Goal: Information Seeking & Learning: Learn about a topic

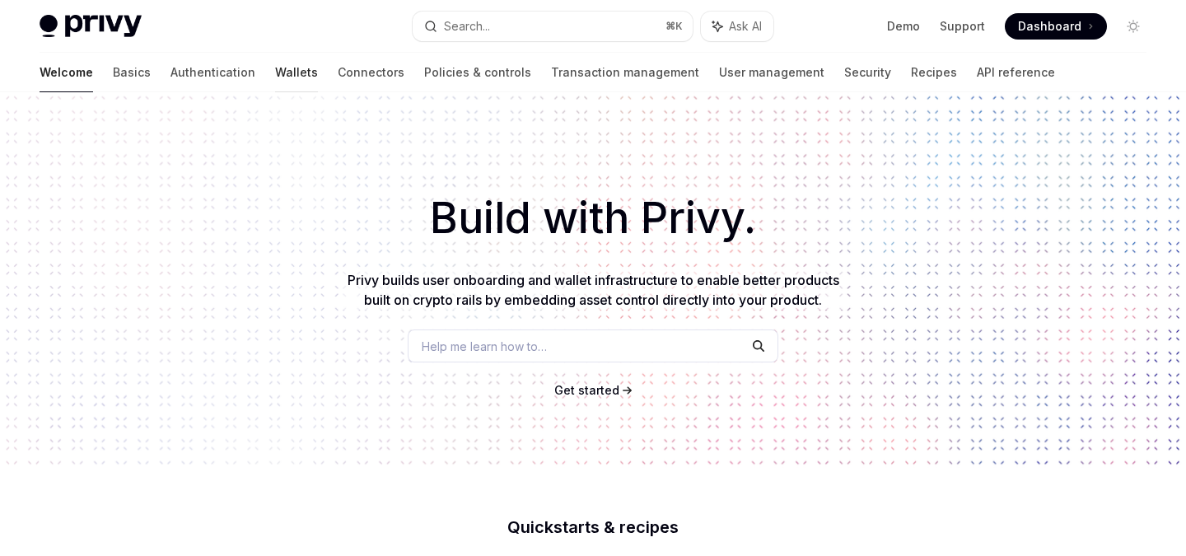
click at [275, 83] on link "Wallets" at bounding box center [296, 73] width 43 height 40
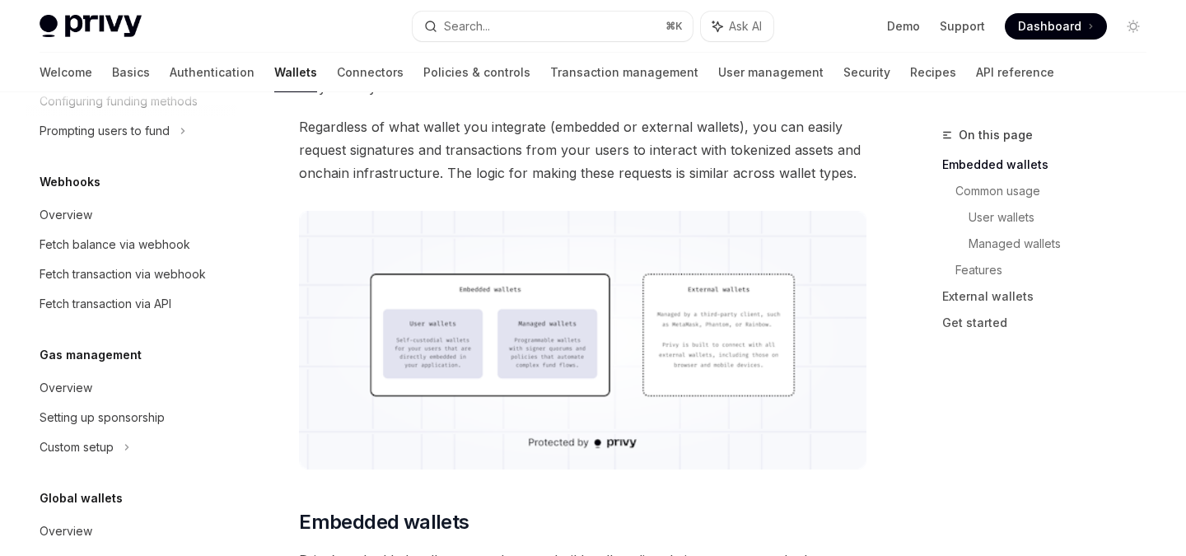
scroll to position [859, 0]
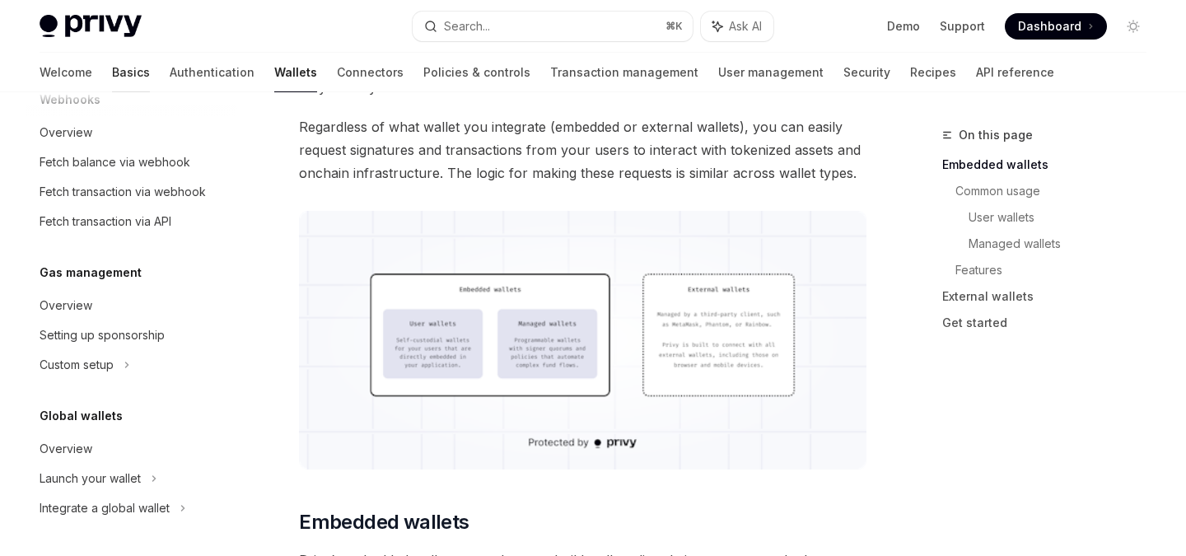
click at [112, 74] on link "Basics" at bounding box center [131, 73] width 38 height 40
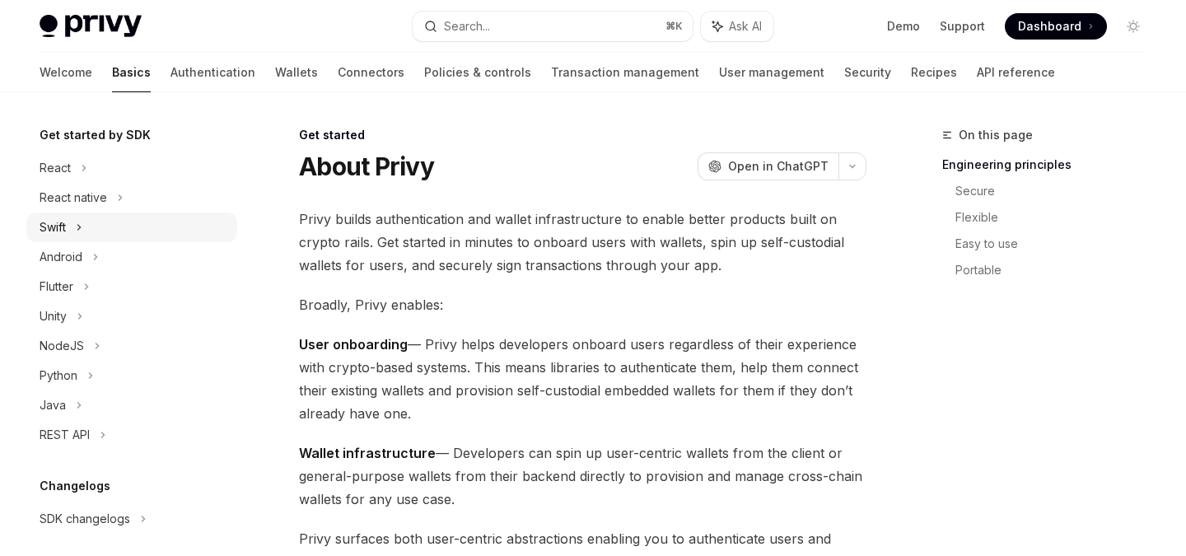
scroll to position [166, 0]
click at [90, 168] on div "React" at bounding box center [131, 169] width 211 height 30
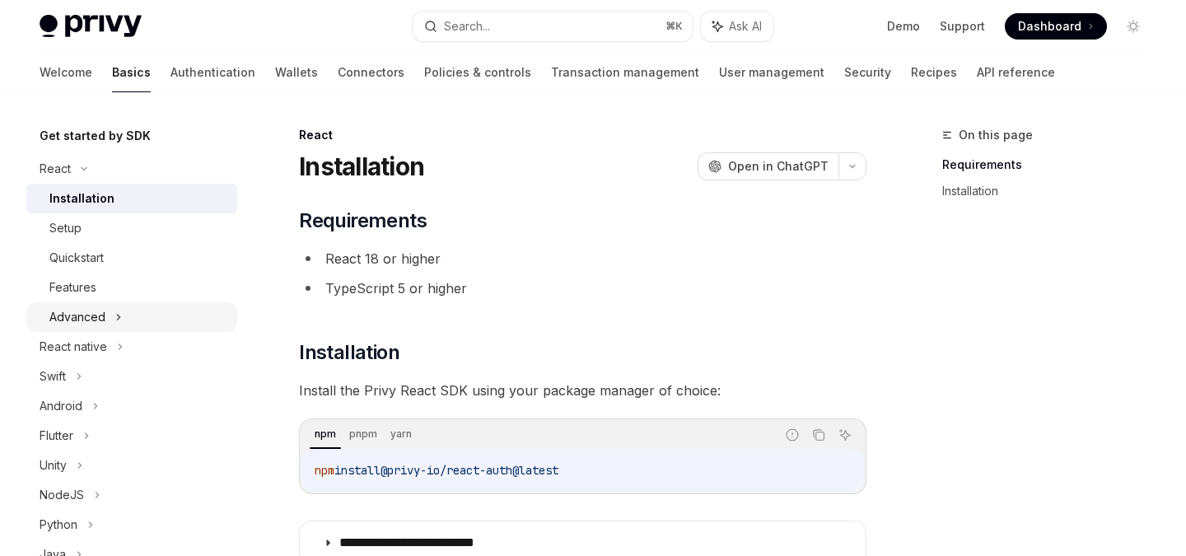
click at [127, 316] on div "Advanced" at bounding box center [131, 317] width 211 height 30
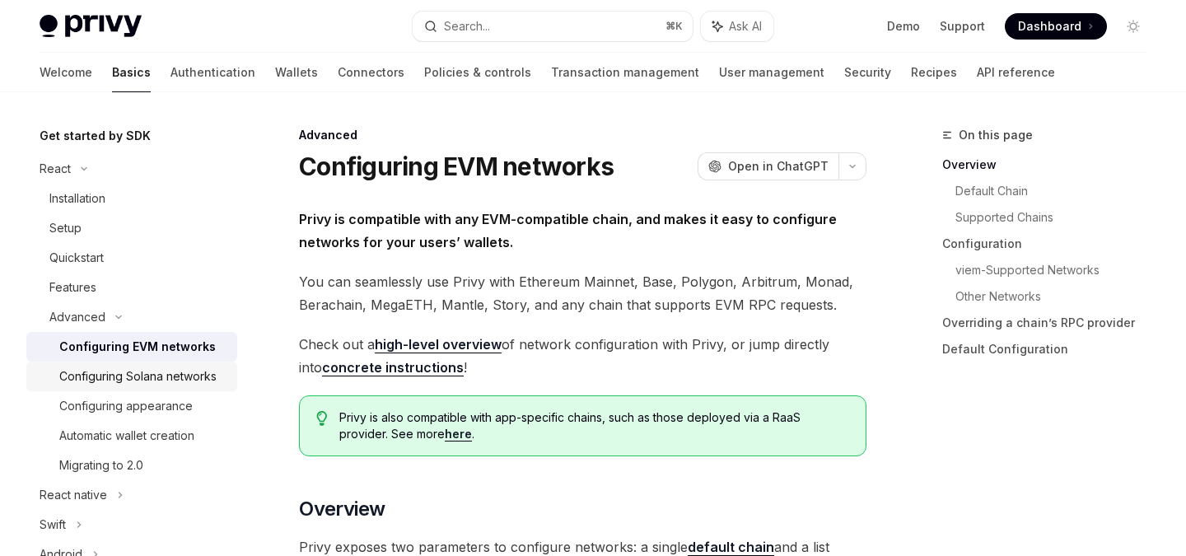
click at [160, 378] on div "Configuring Solana networks" at bounding box center [137, 377] width 157 height 20
type textarea "*"
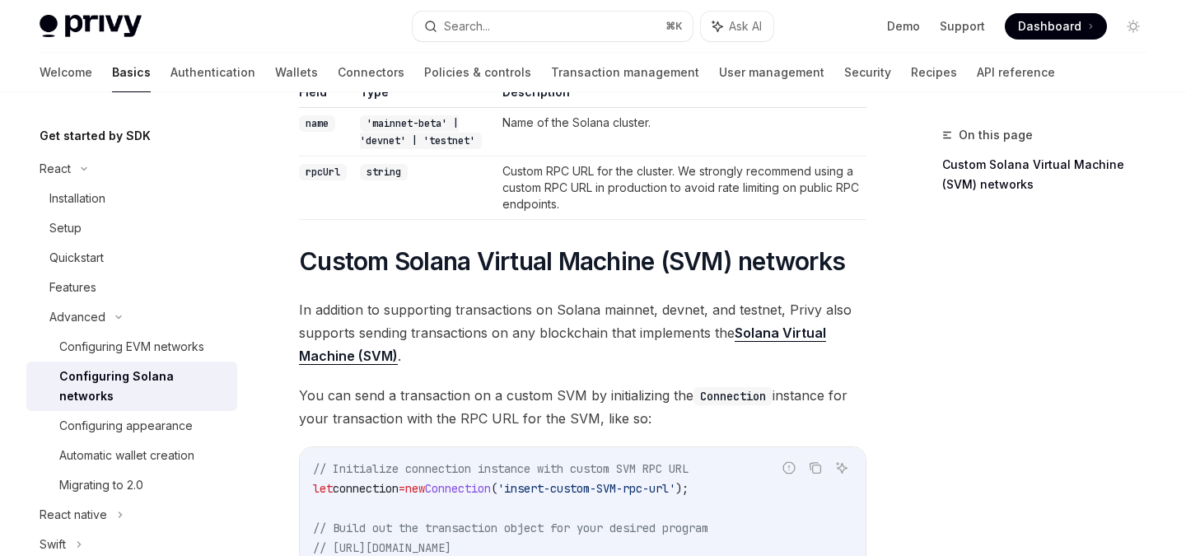
scroll to position [484, 0]
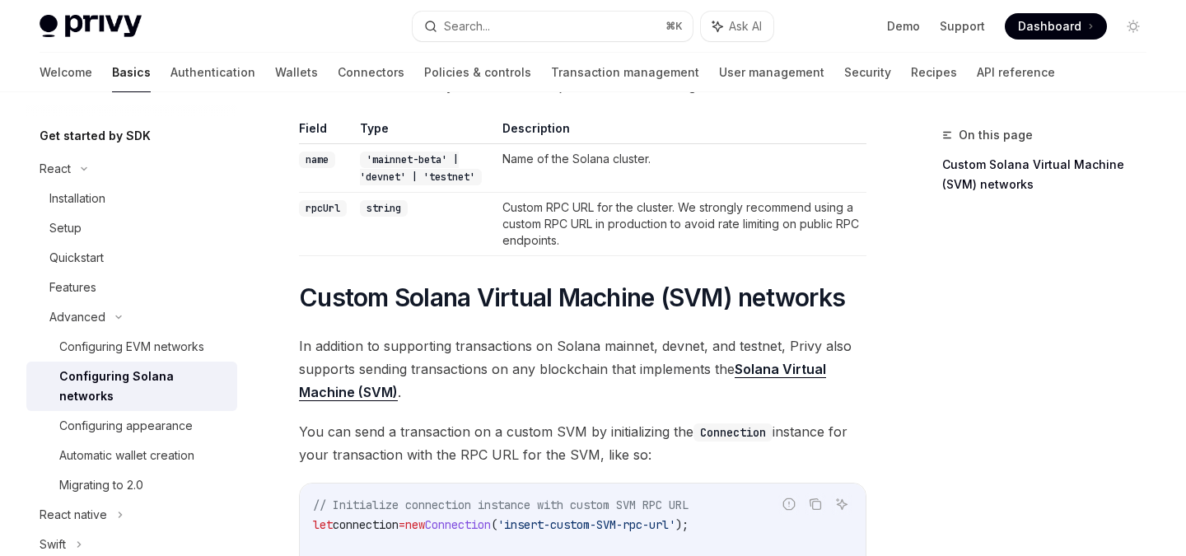
click at [614, 43] on div "Privy Docs home page Search... ⌘ K Ask AI Demo Support Dashboard Dashboard Sear…" at bounding box center [593, 26] width 1107 height 53
click at [613, 30] on button "Search... ⌘ K" at bounding box center [552, 27] width 279 height 30
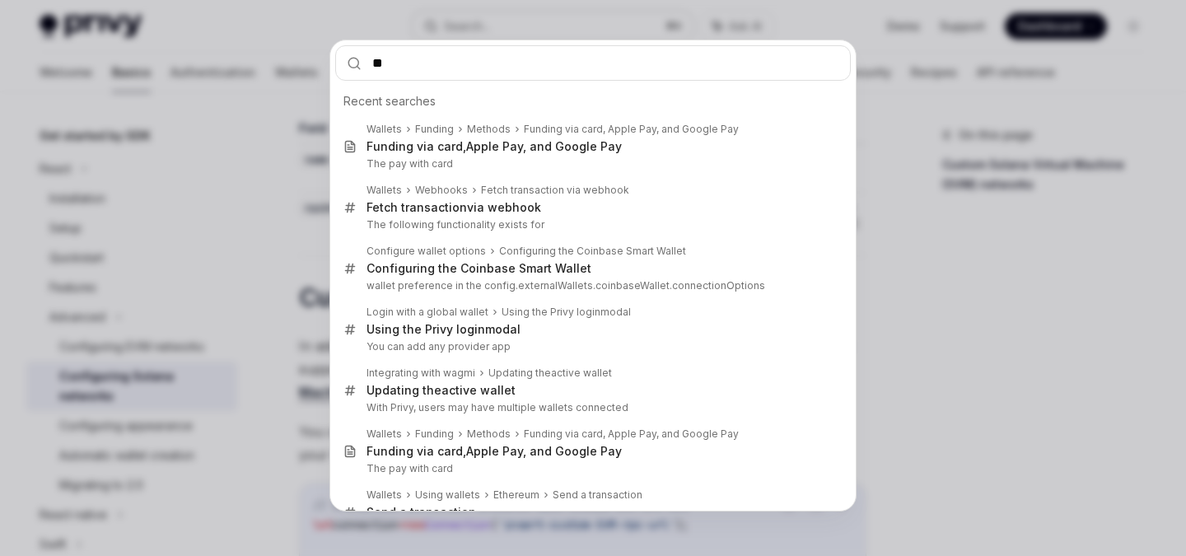
type input "***"
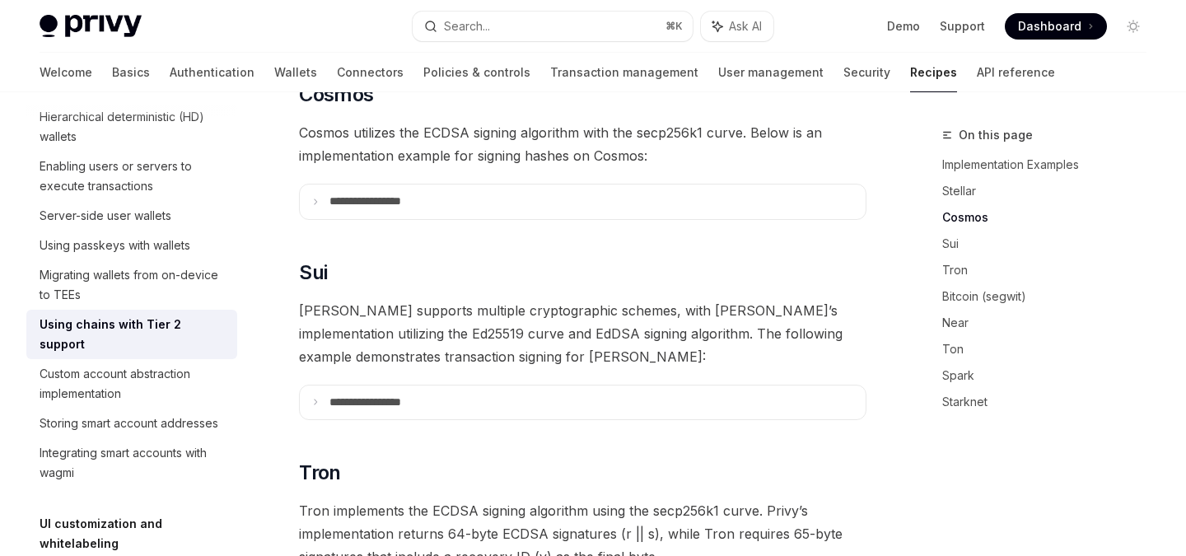
scroll to position [713, 0]
click at [322, 385] on summary "**********" at bounding box center [583, 402] width 566 height 35
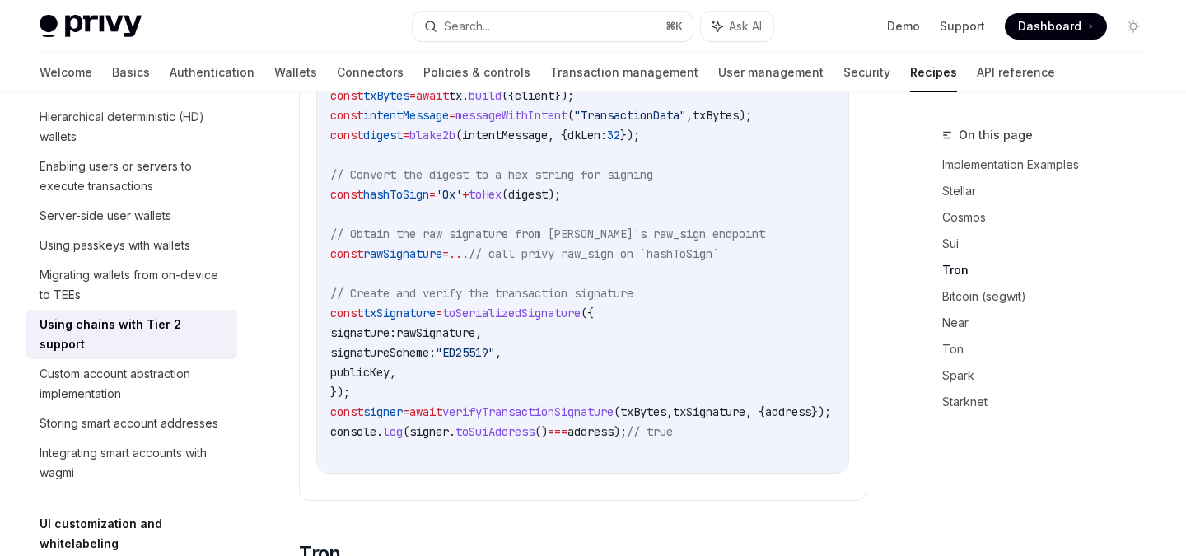
scroll to position [1227, 0]
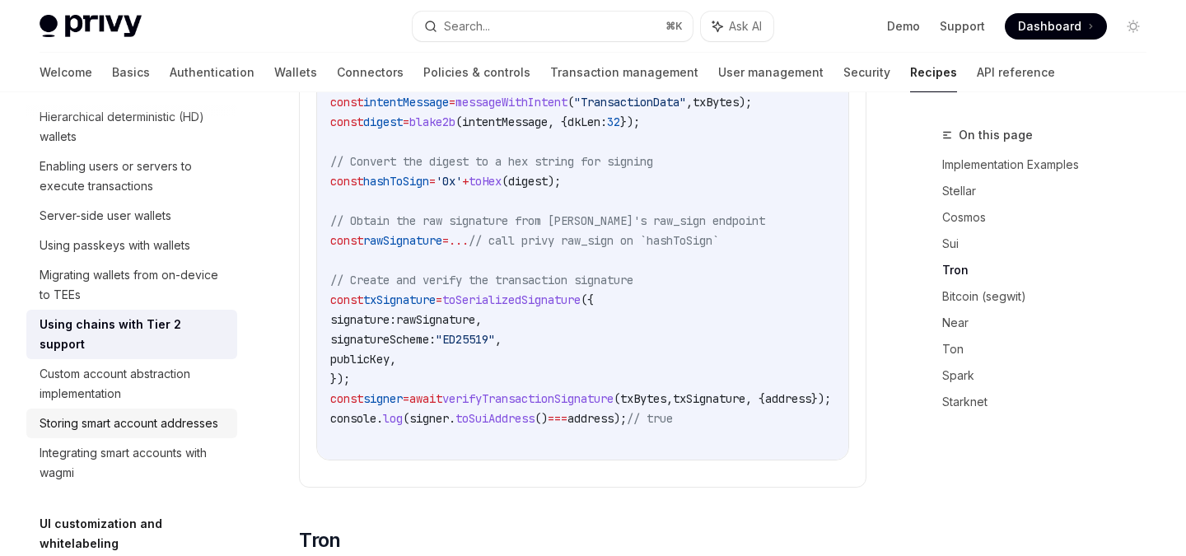
click at [160, 413] on div "Storing smart account addresses" at bounding box center [129, 423] width 179 height 20
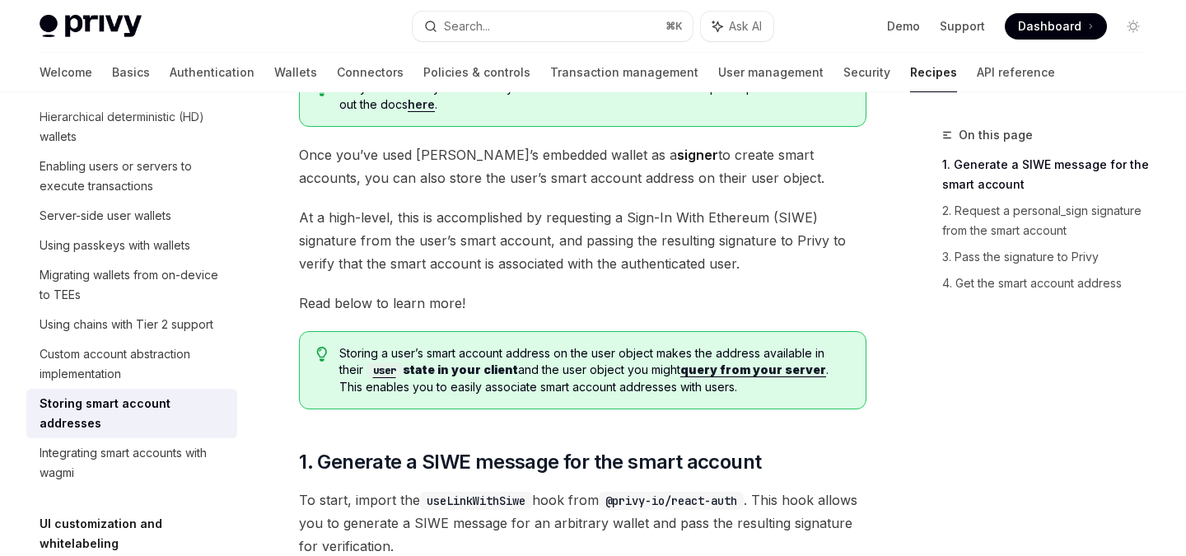
scroll to position [161, 0]
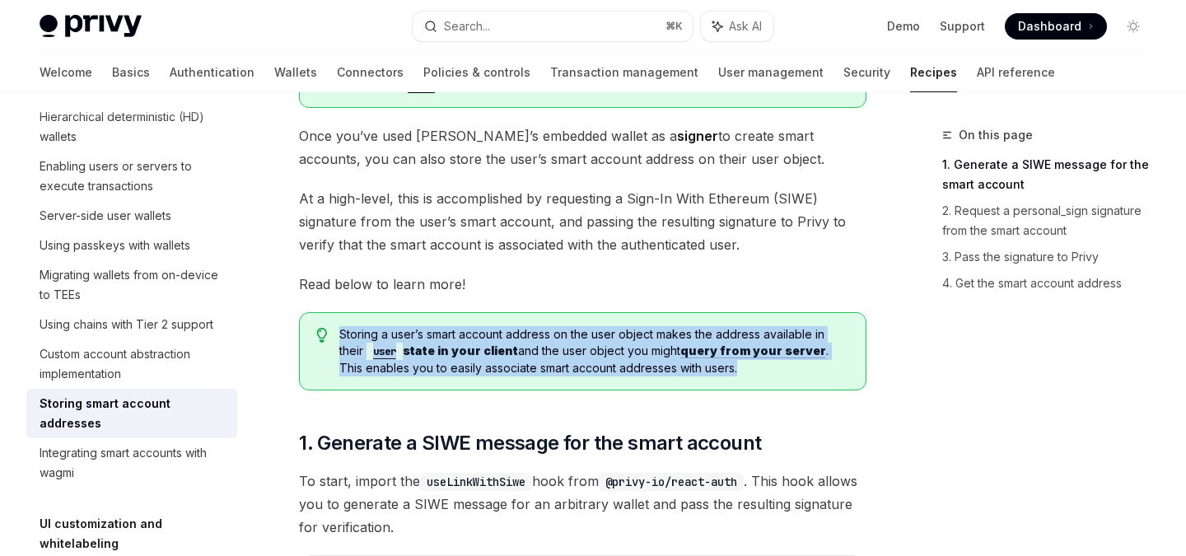
drag, startPoint x: 624, startPoint y: 371, endPoint x: 314, endPoint y: 306, distance: 317.3
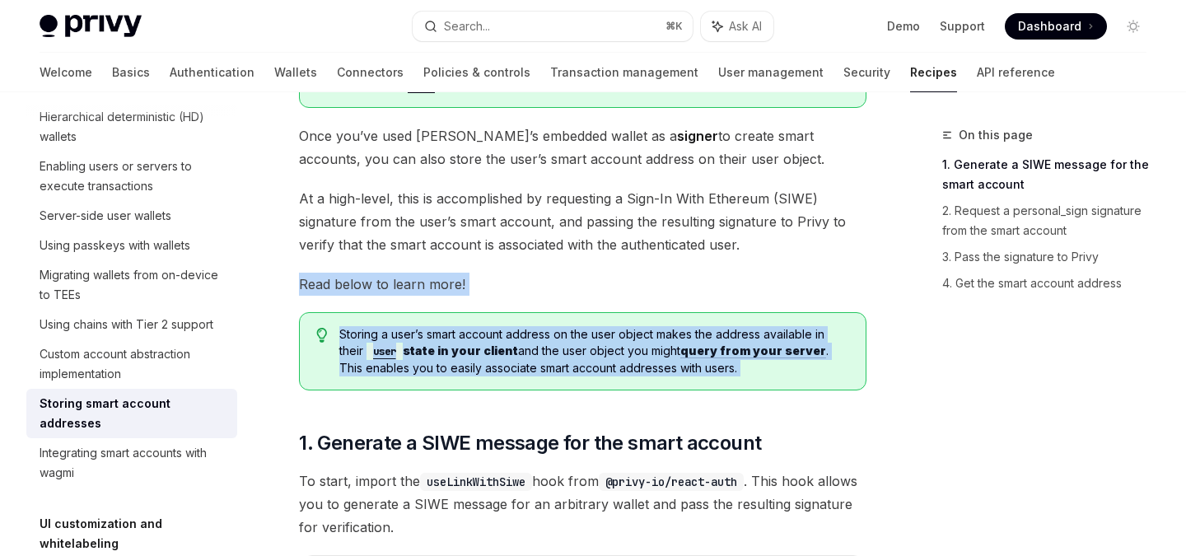
drag, startPoint x: 297, startPoint y: 278, endPoint x: 736, endPoint y: 405, distance: 457.0
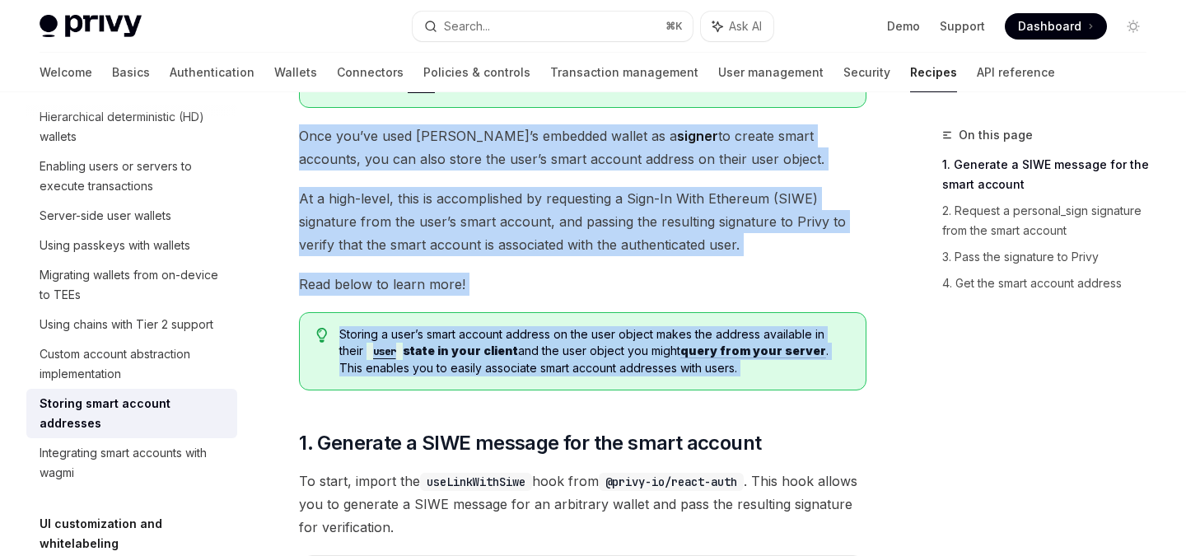
drag, startPoint x: 784, startPoint y: 404, endPoint x: 300, endPoint y: 133, distance: 555.4
click at [300, 133] on span "Once you’ve used Privy’s embedded wallet as a signer to create smart accounts, …" at bounding box center [583, 147] width 568 height 46
drag, startPoint x: 297, startPoint y: 130, endPoint x: 790, endPoint y: 414, distance: 569.4
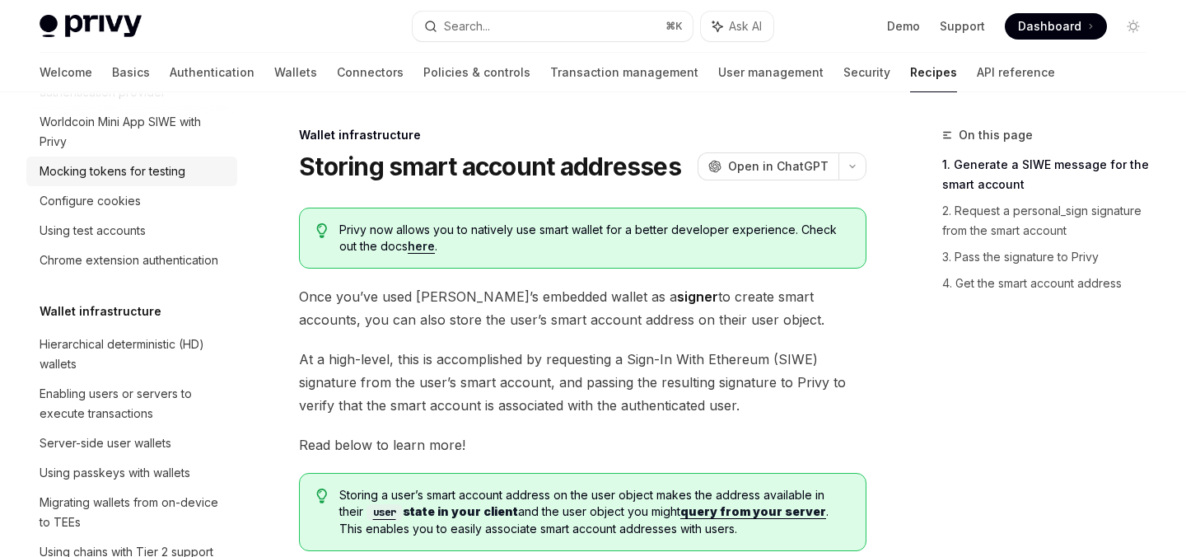
scroll to position [0, 0]
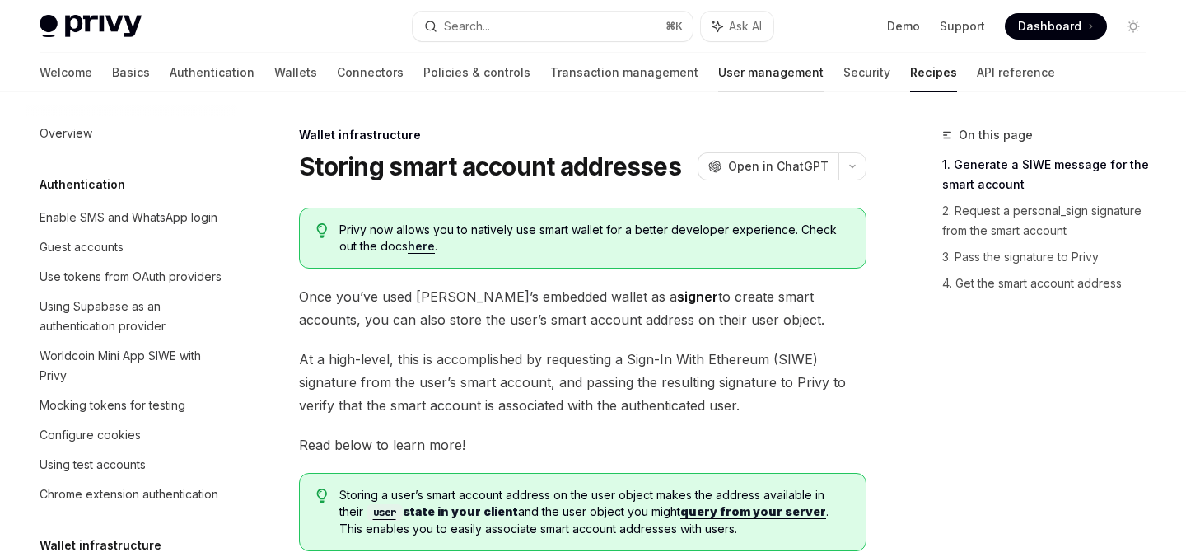
click at [718, 81] on link "User management" at bounding box center [770, 73] width 105 height 40
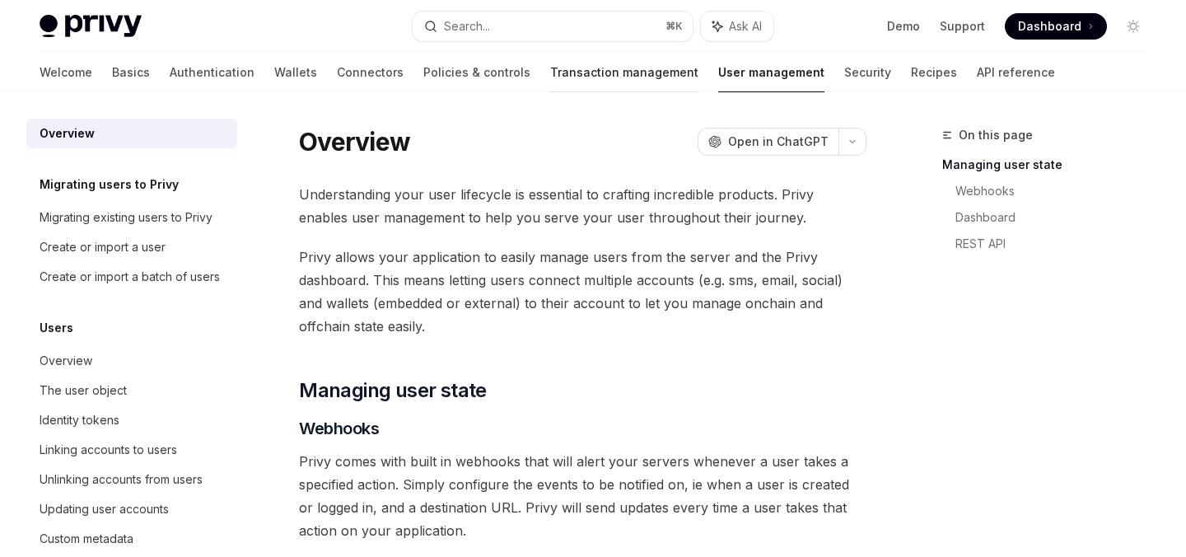
click at [550, 65] on link "Transaction management" at bounding box center [624, 73] width 148 height 40
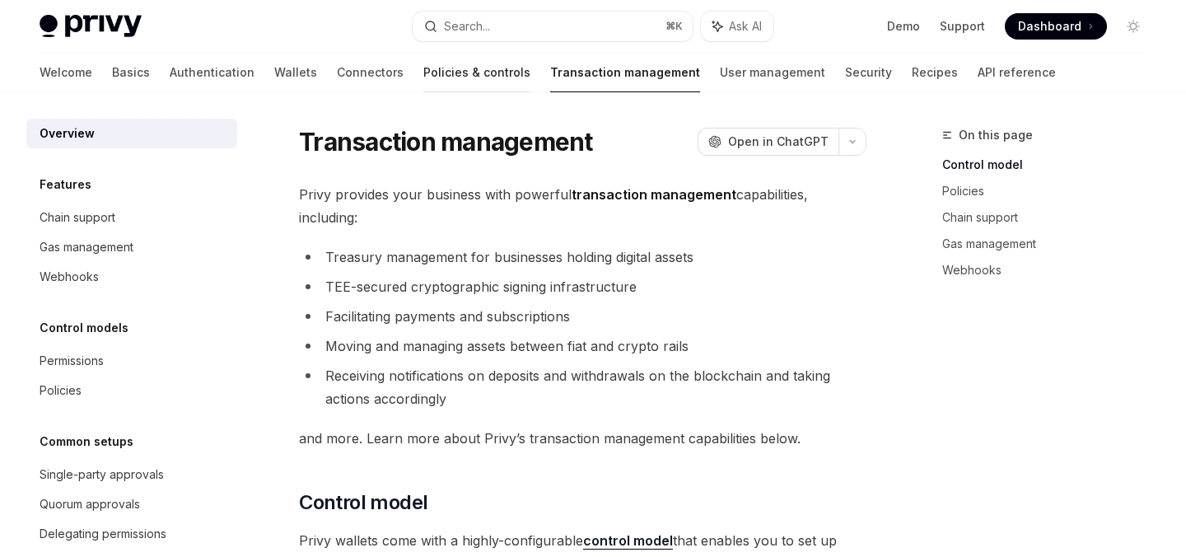
click at [423, 72] on link "Policies & controls" at bounding box center [476, 73] width 107 height 40
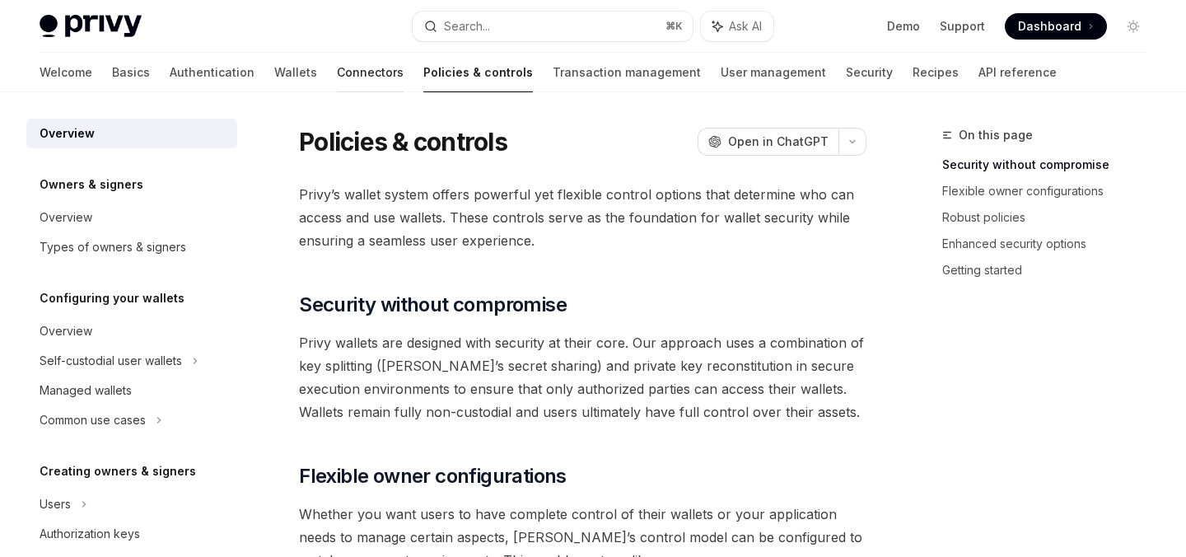
click at [337, 72] on link "Connectors" at bounding box center [370, 73] width 67 height 40
type textarea "*"
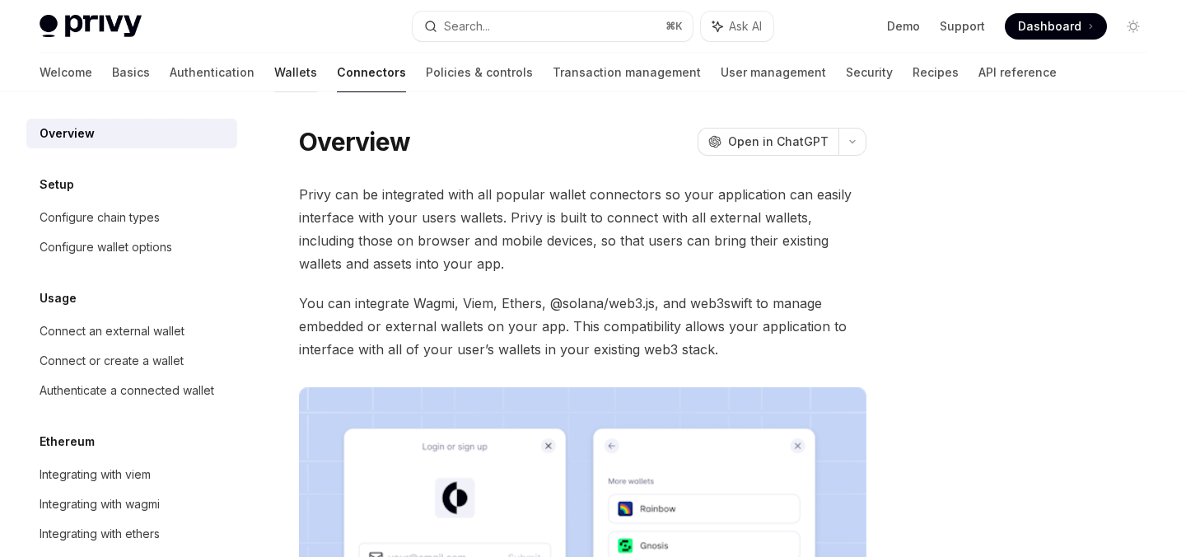
click at [274, 68] on link "Wallets" at bounding box center [295, 73] width 43 height 40
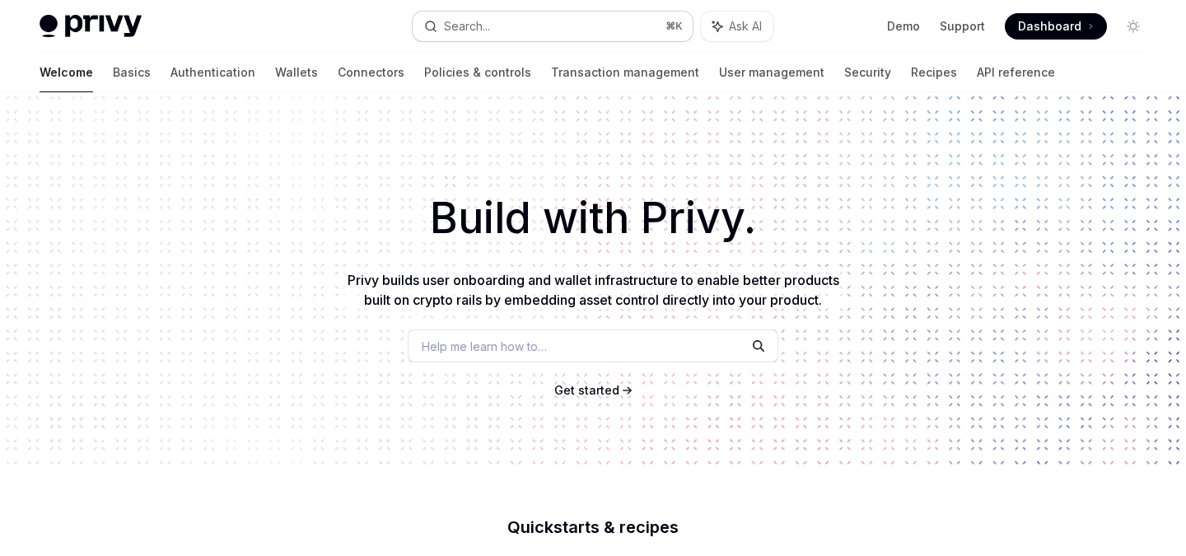
click at [524, 15] on button "Search... ⌘ K" at bounding box center [552, 27] width 279 height 30
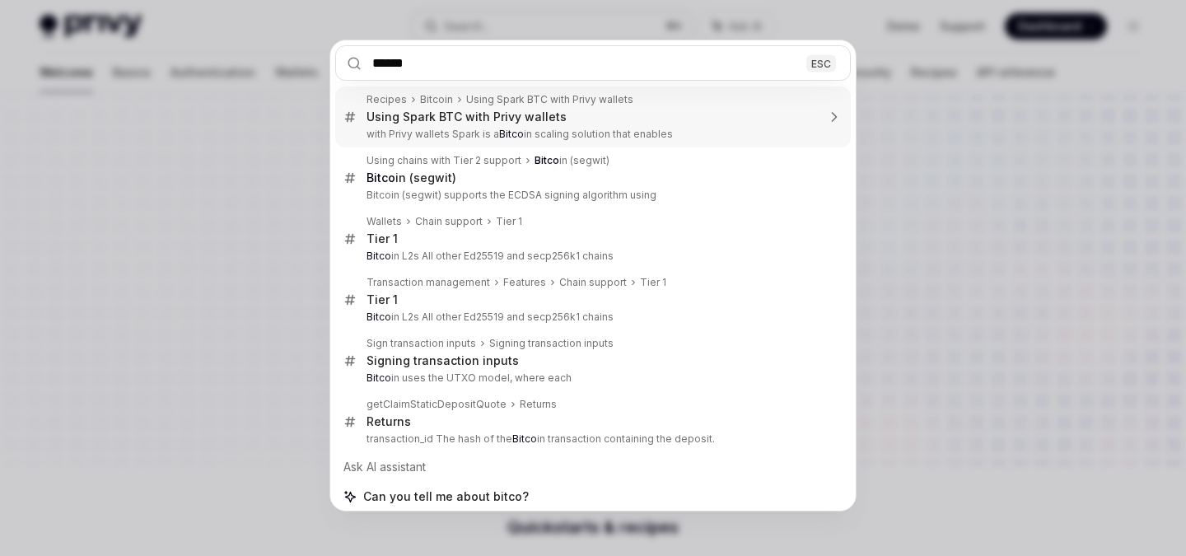
type input "*******"
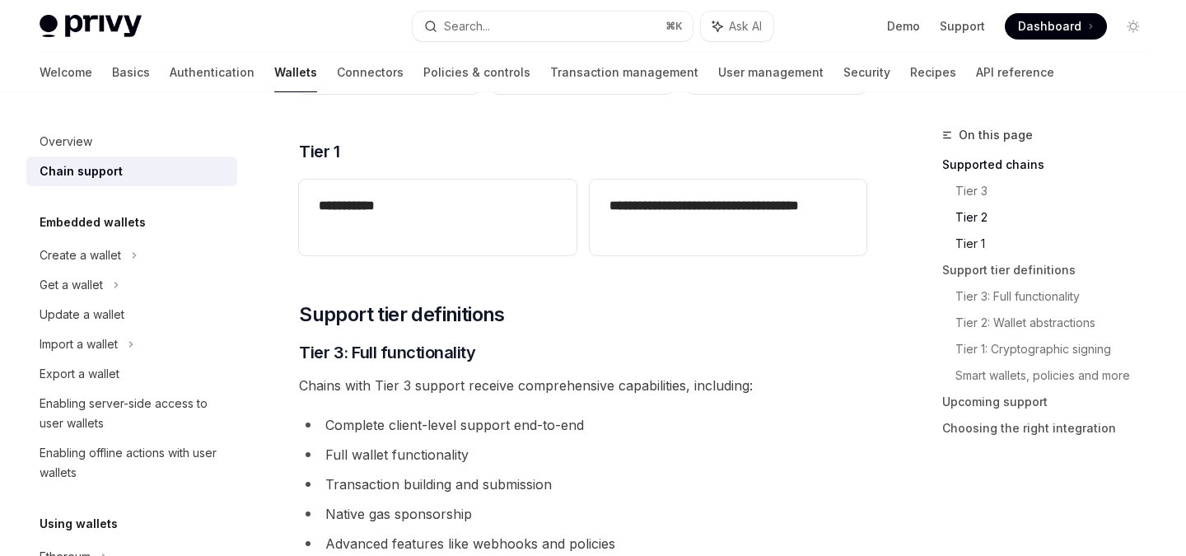
click at [983, 244] on link "Tier 1" at bounding box center [1057, 244] width 204 height 26
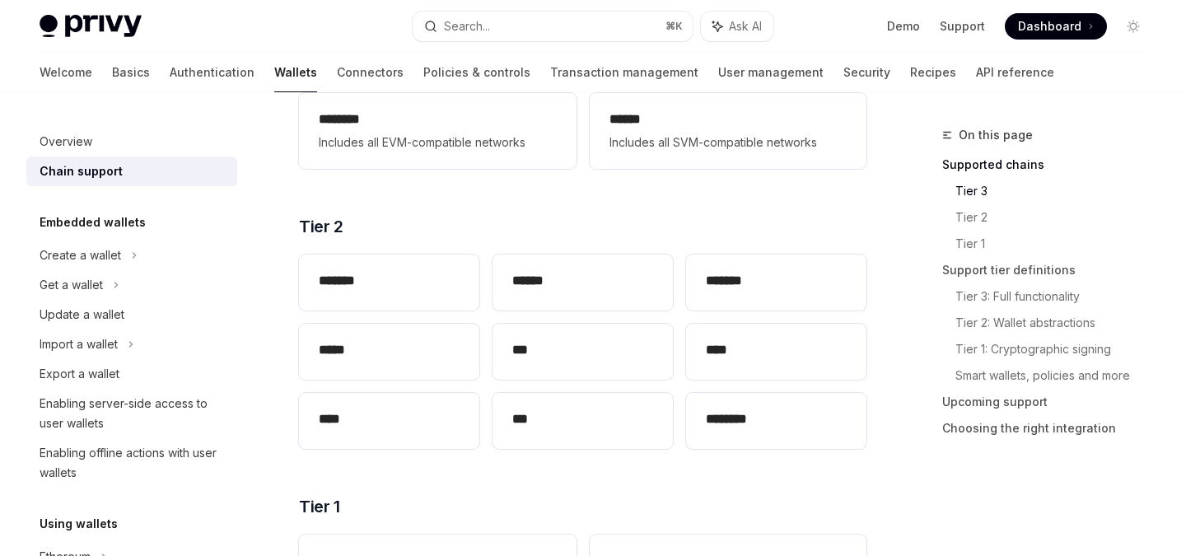
scroll to position [345, 0]
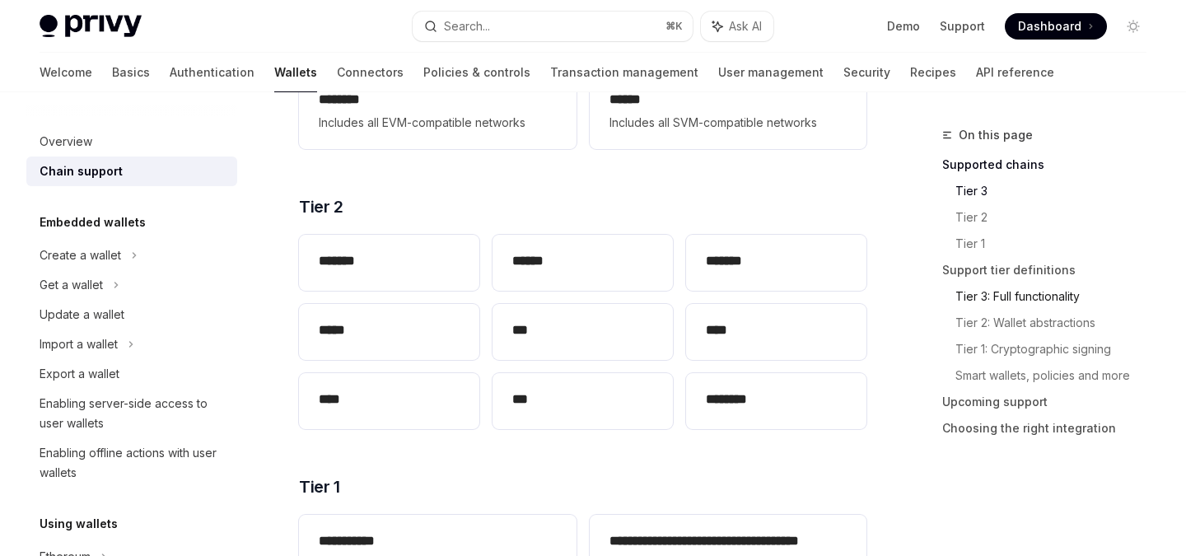
click at [1063, 290] on link "Tier 3: Full functionality" at bounding box center [1057, 296] width 204 height 26
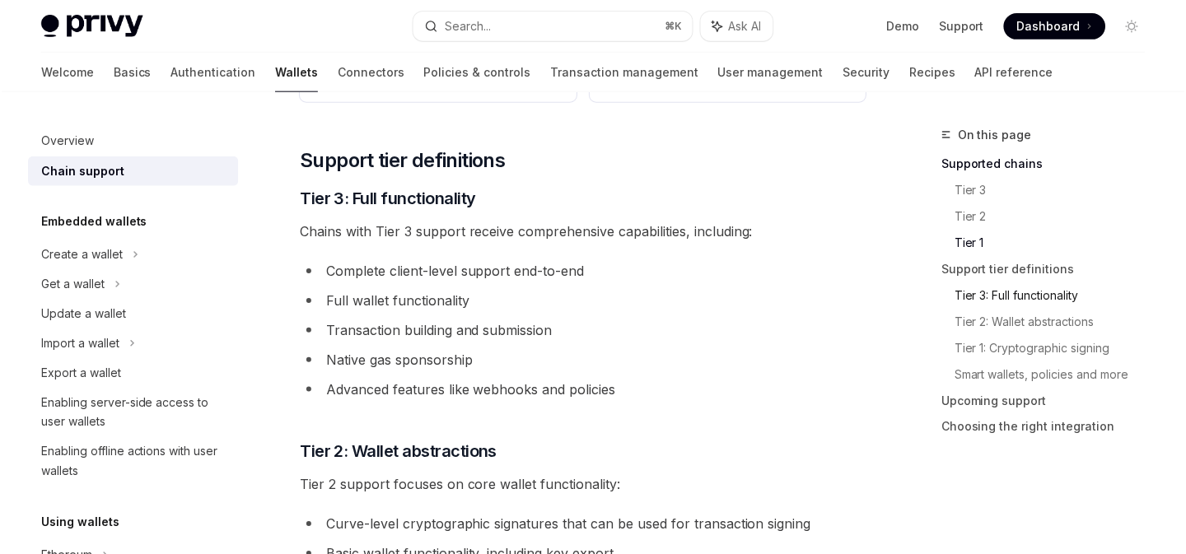
scroll to position [896, 0]
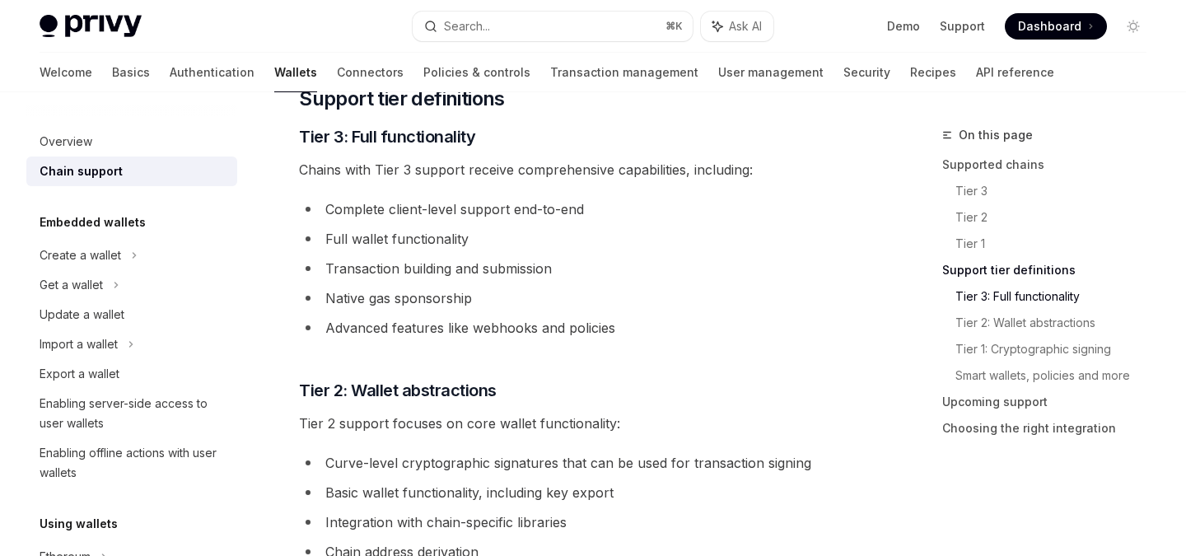
type textarea "*"
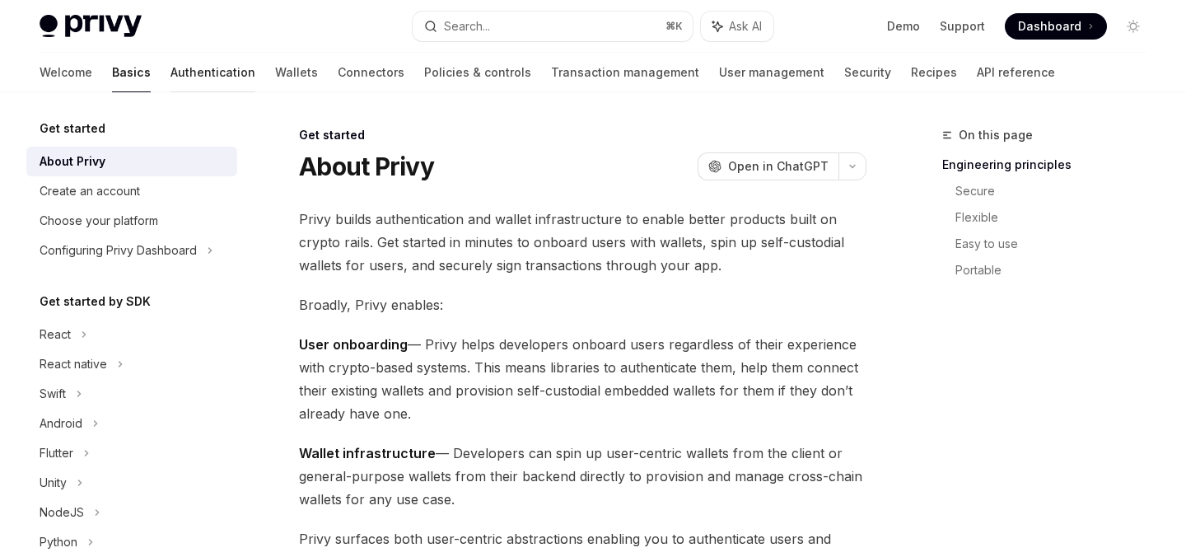
click at [170, 66] on link "Authentication" at bounding box center [212, 73] width 85 height 40
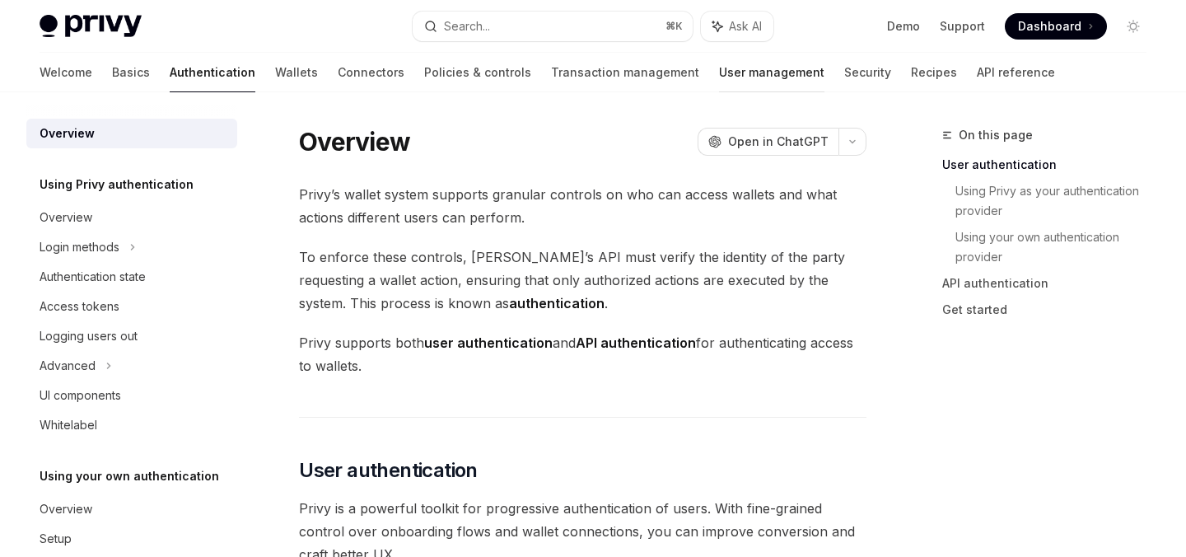
click at [719, 72] on link "User management" at bounding box center [771, 73] width 105 height 40
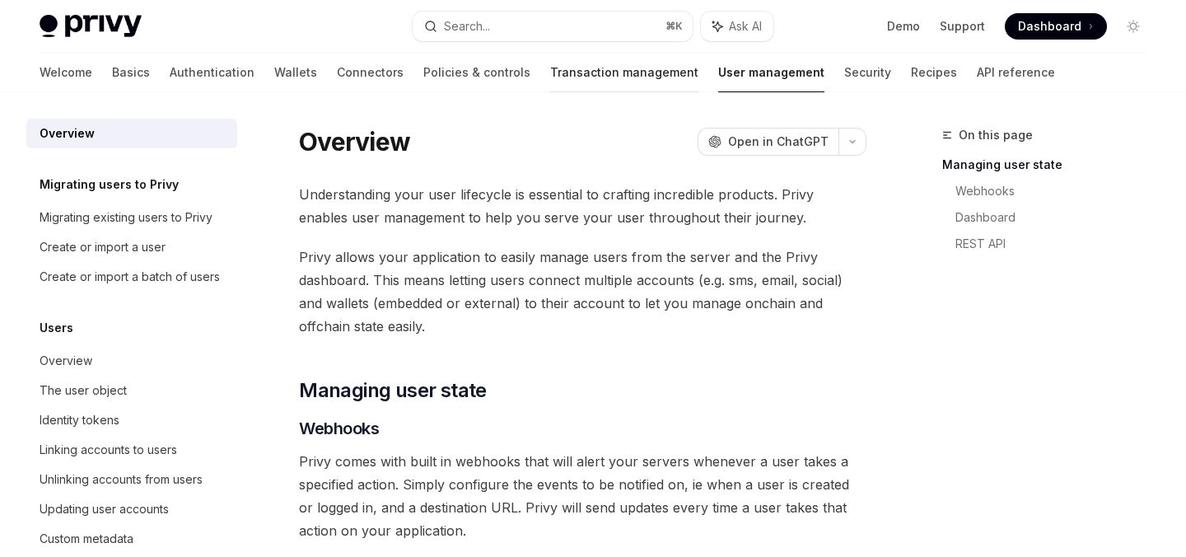
click at [550, 67] on link "Transaction management" at bounding box center [624, 73] width 148 height 40
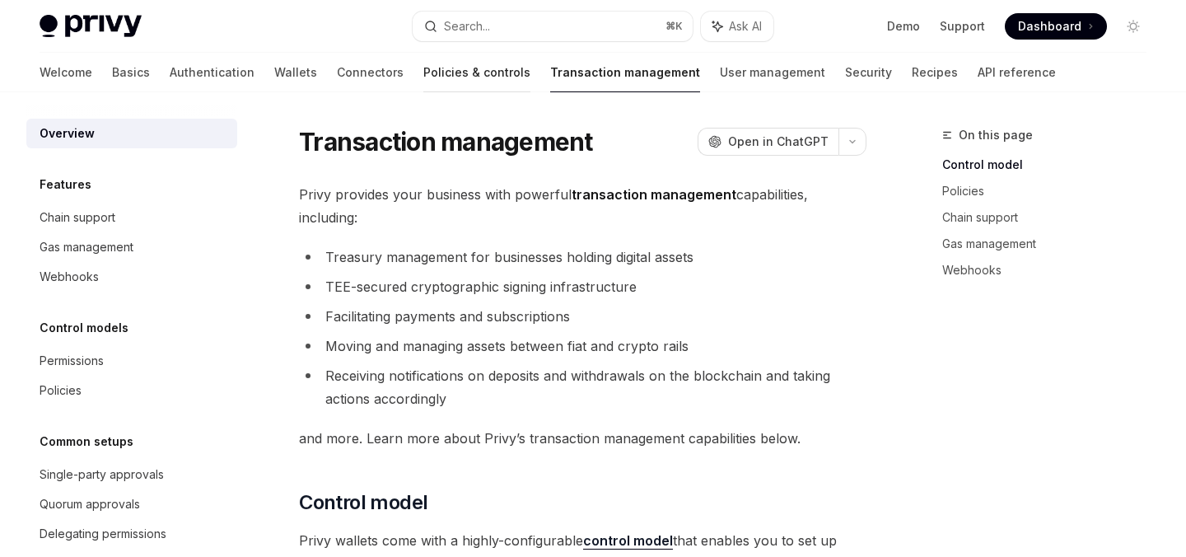
click at [423, 67] on link "Policies & controls" at bounding box center [476, 73] width 107 height 40
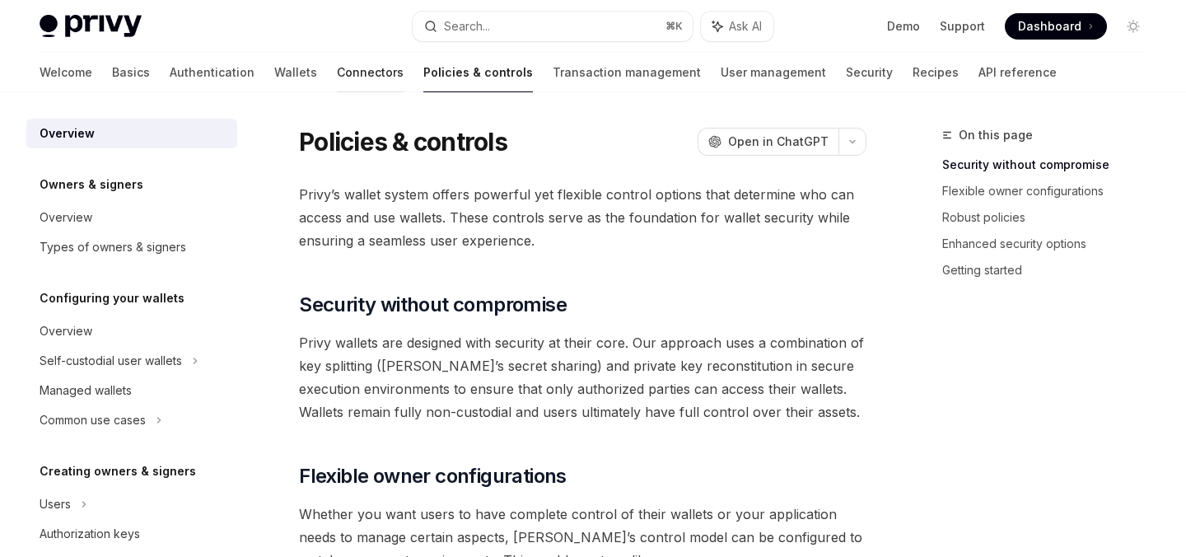
click at [337, 68] on link "Connectors" at bounding box center [370, 73] width 67 height 40
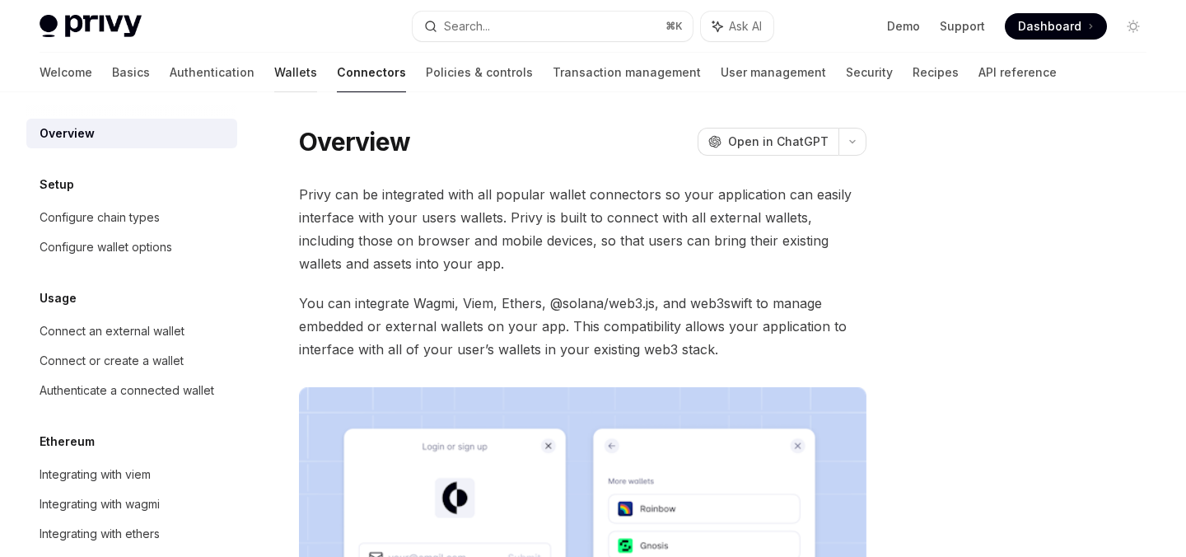
click at [274, 69] on link "Wallets" at bounding box center [295, 73] width 43 height 40
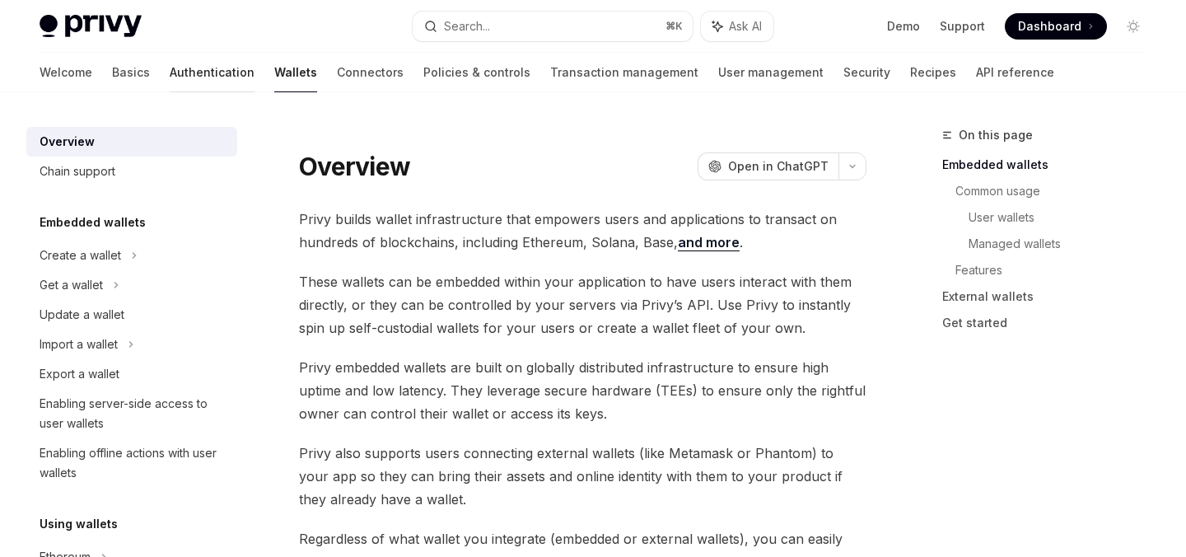
click at [170, 66] on link "Authentication" at bounding box center [212, 73] width 85 height 40
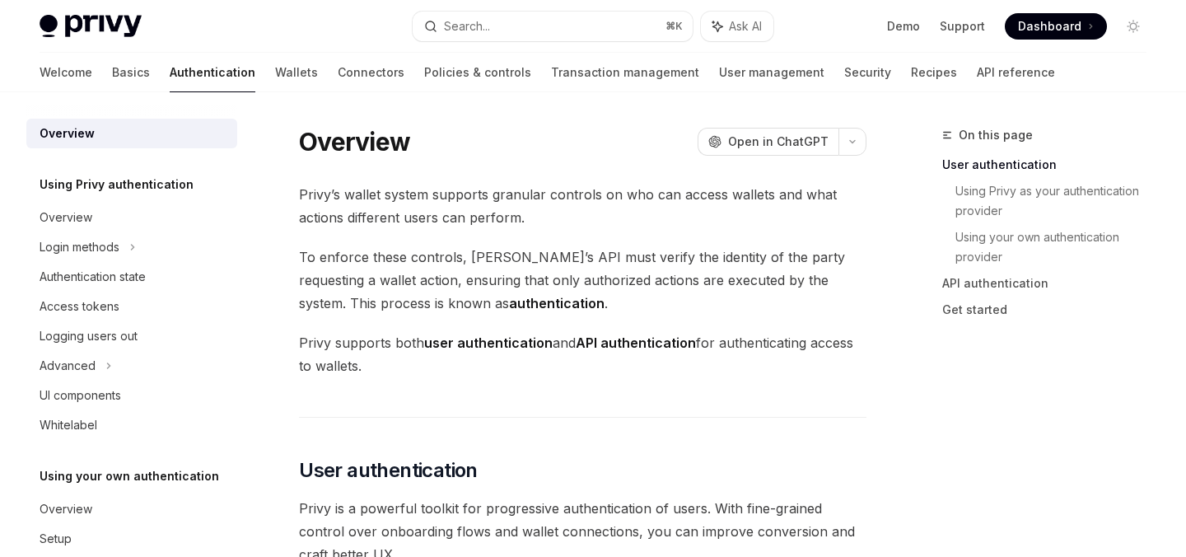
click at [77, 69] on div "Welcome Basics Authentication Wallets Connectors Policies & controls Transactio…" at bounding box center [548, 73] width 1016 height 40
click at [520, 35] on button "Search... ⌘ K" at bounding box center [552, 27] width 279 height 30
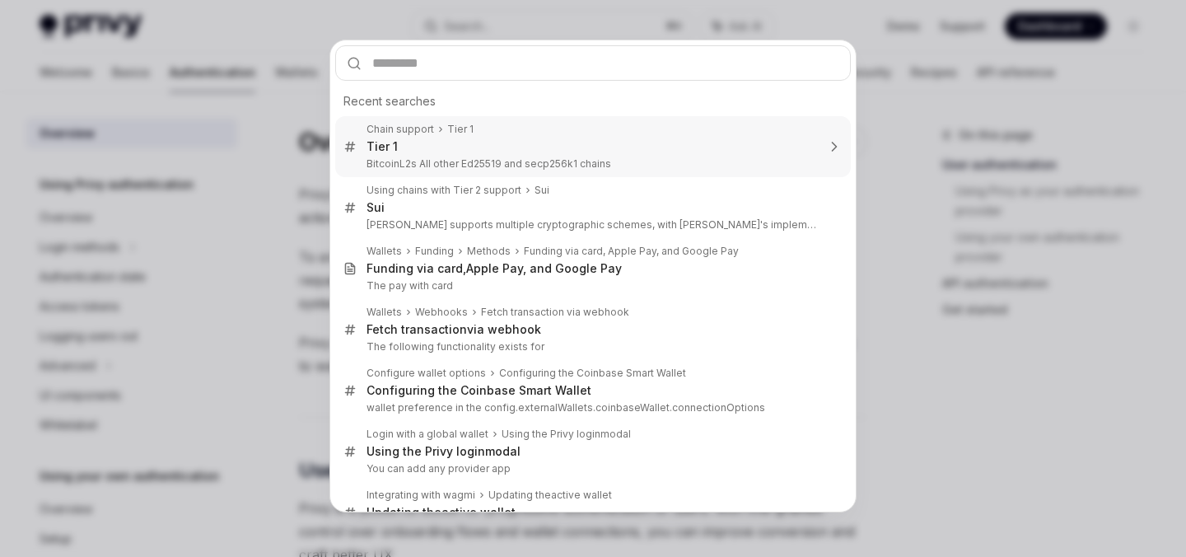
click at [463, 149] on div "Tier 1" at bounding box center [592, 146] width 450 height 15
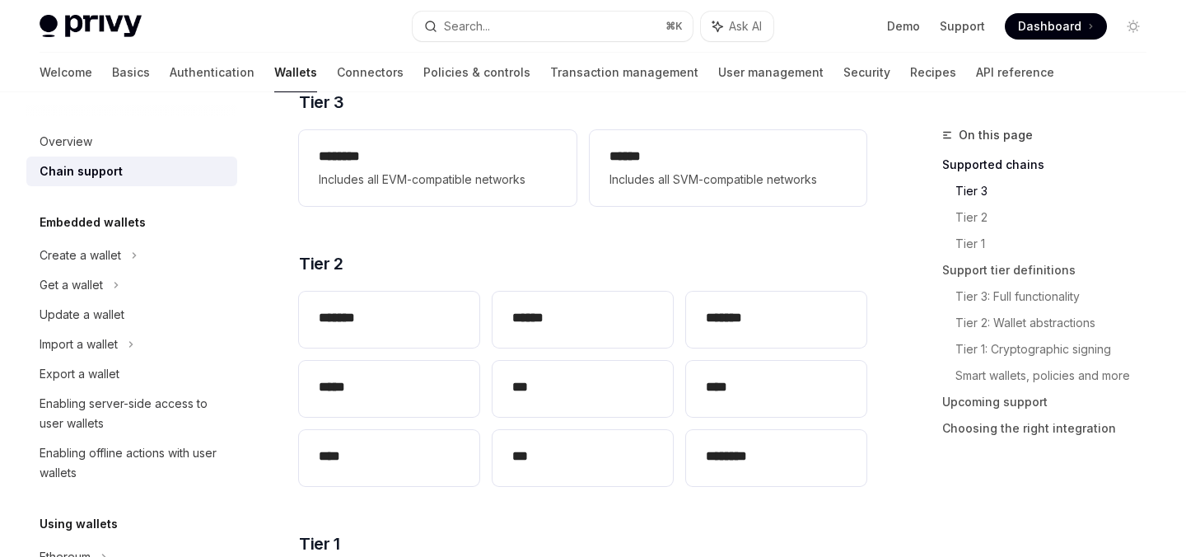
scroll to position [289, 0]
click at [1057, 321] on link "Tier 2: Wallet abstractions" at bounding box center [1057, 323] width 204 height 26
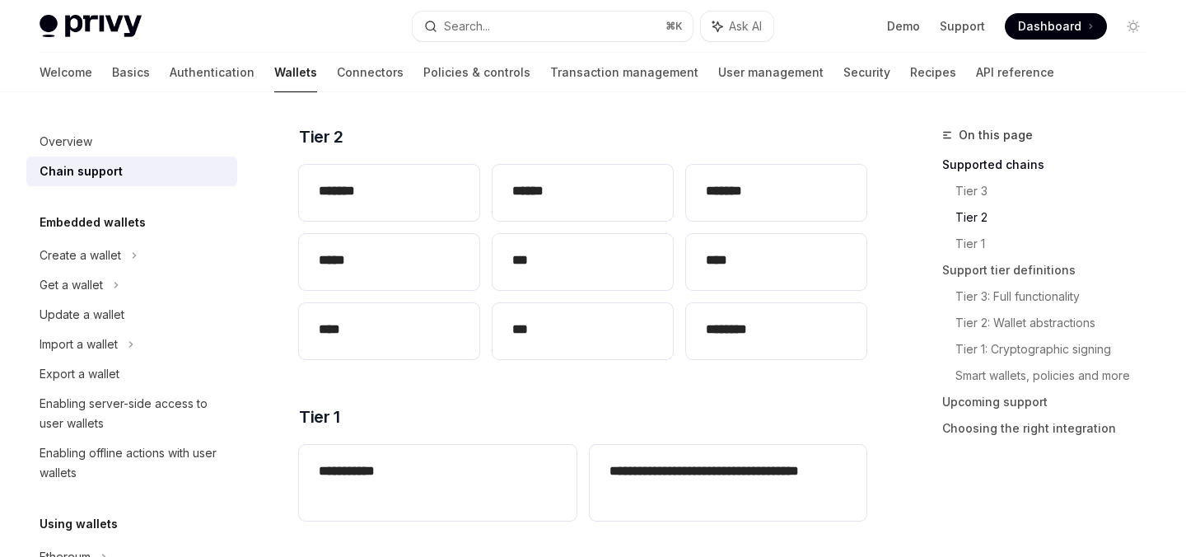
scroll to position [409, 0]
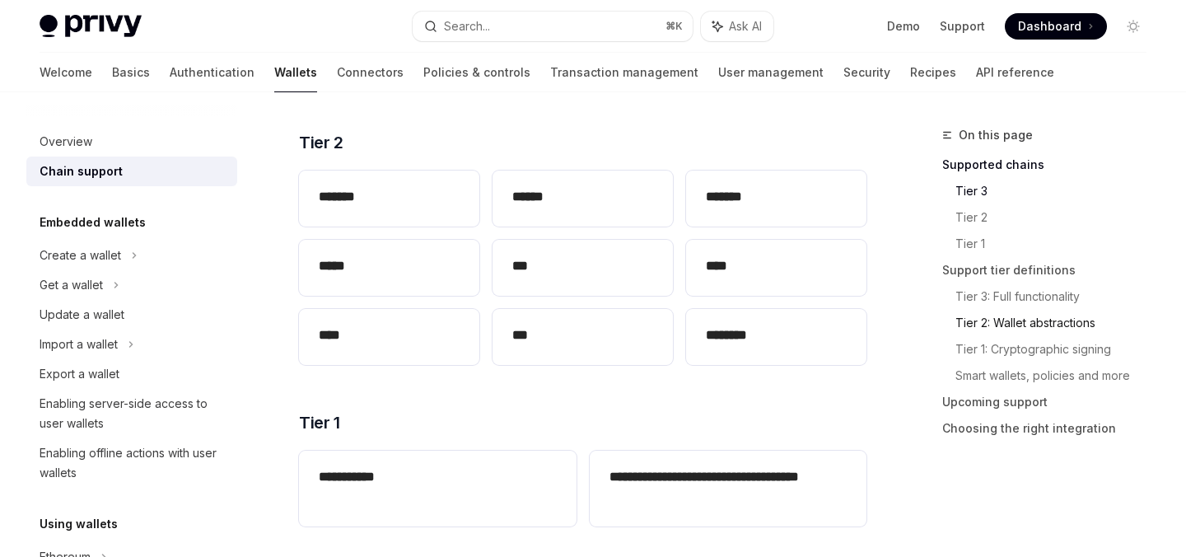
click at [962, 320] on link "Tier 2: Wallet abstractions" at bounding box center [1057, 323] width 204 height 26
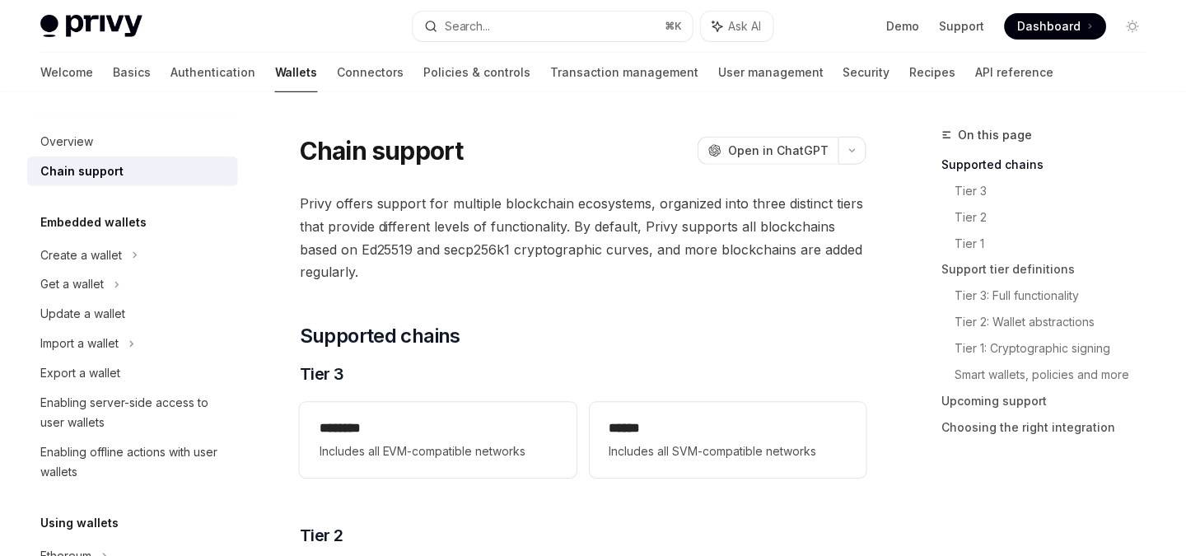
scroll to position [0, 0]
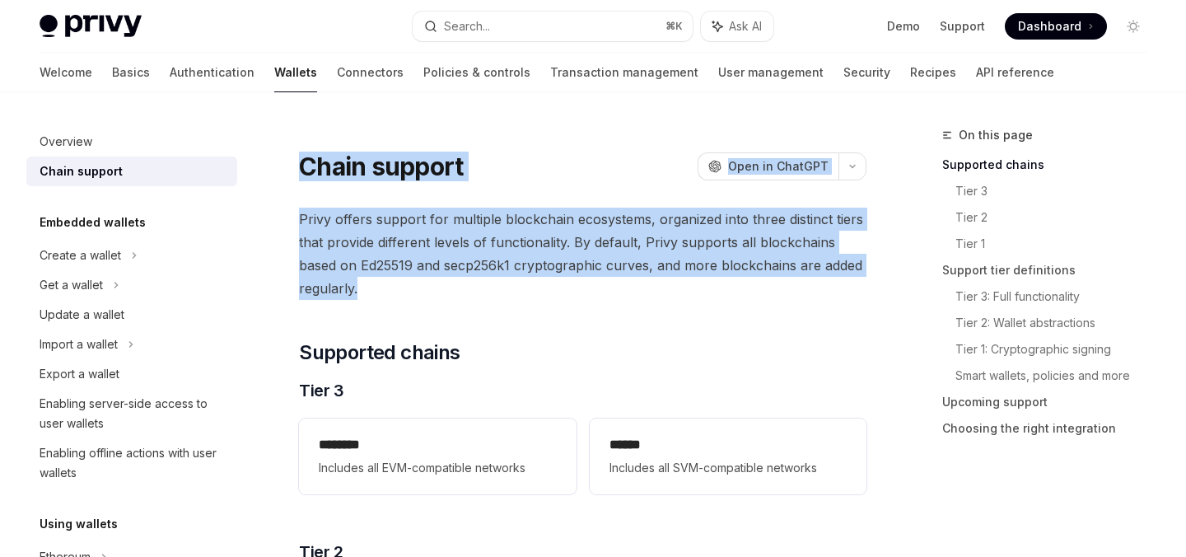
drag, startPoint x: 302, startPoint y: 162, endPoint x: 654, endPoint y: 287, distance: 373.0
click at [654, 287] on span "Privy offers support for multiple blockchain ecosystems, organized into three d…" at bounding box center [583, 254] width 568 height 92
drag, startPoint x: 655, startPoint y: 287, endPoint x: 311, endPoint y: 142, distance: 373.2
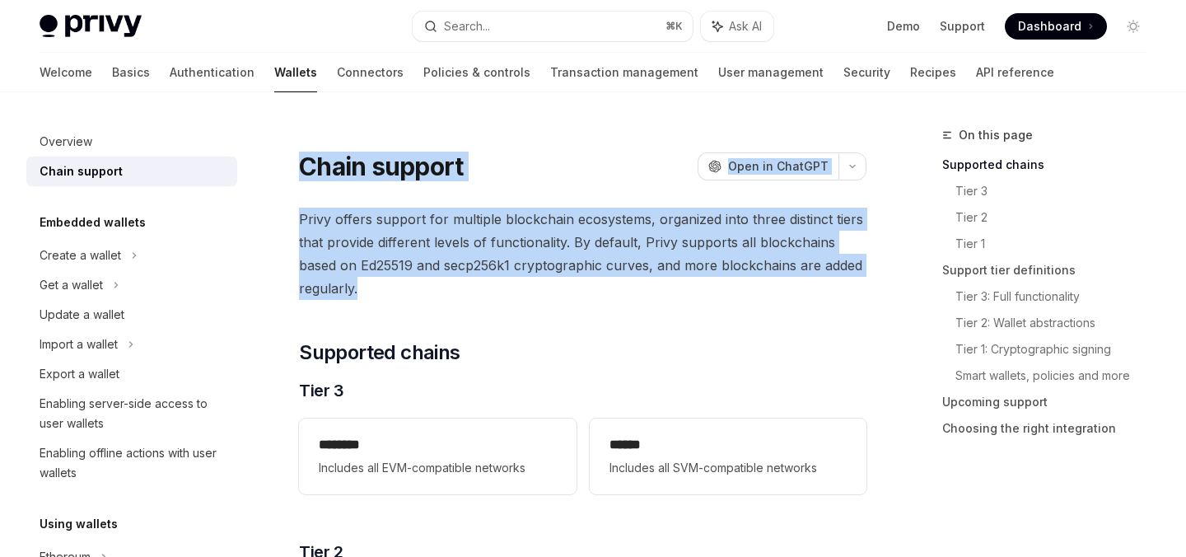
click at [311, 142] on div at bounding box center [583, 135] width 568 height 16
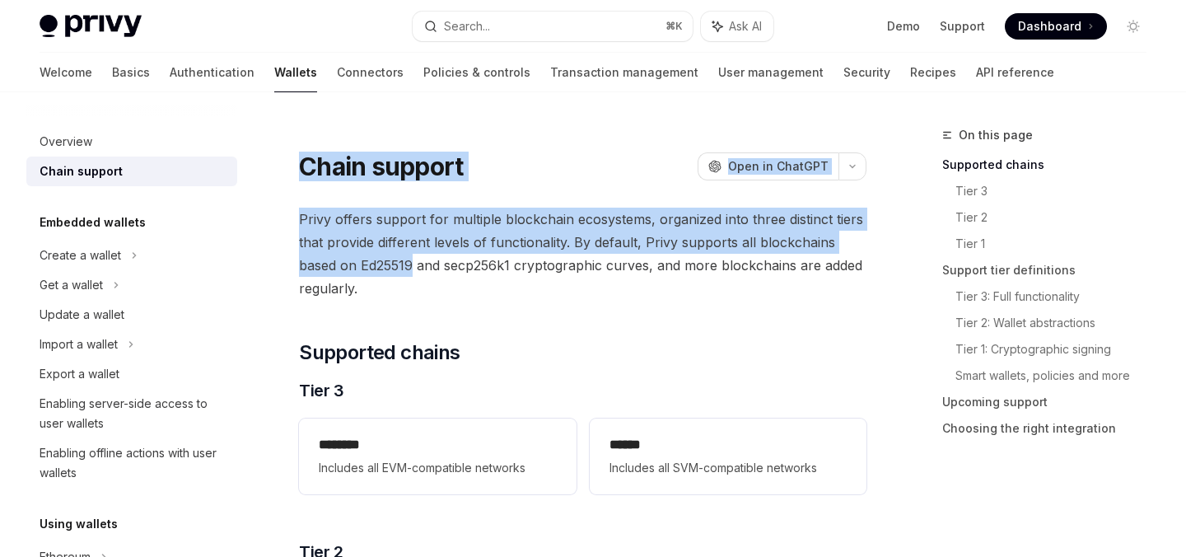
drag, startPoint x: 297, startPoint y: 163, endPoint x: 419, endPoint y: 268, distance: 160.6
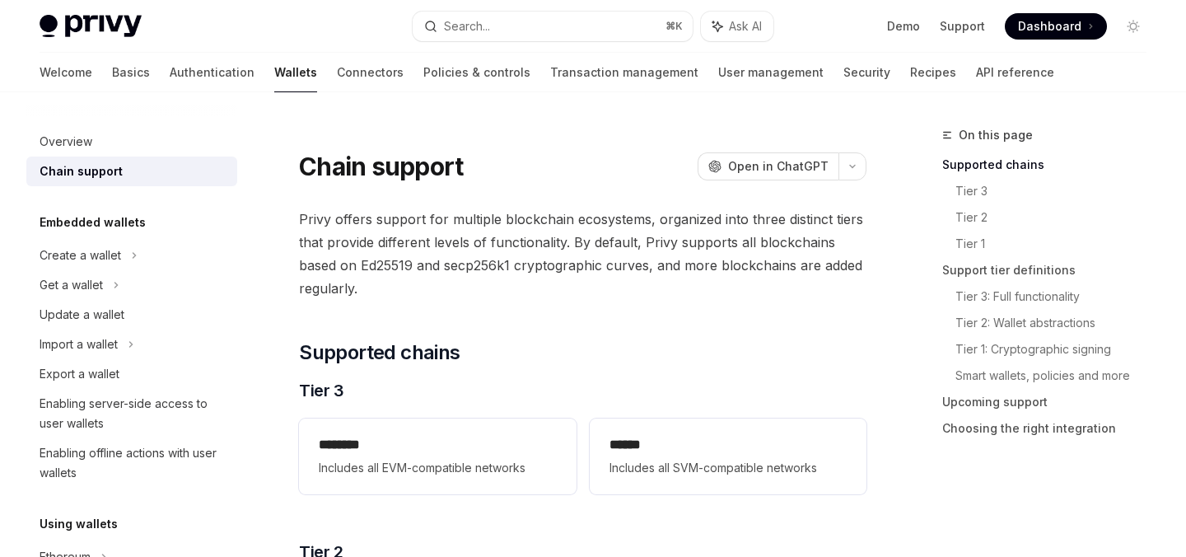
click at [417, 296] on span "Privy offers support for multiple blockchain ecosystems, organized into three d…" at bounding box center [583, 254] width 568 height 92
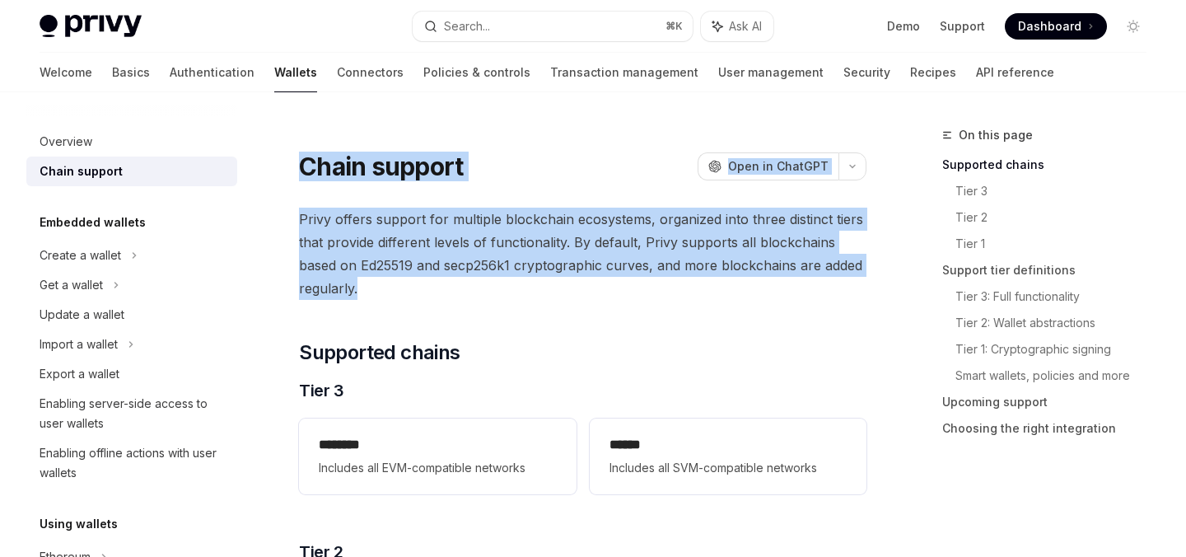
drag, startPoint x: 423, startPoint y: 296, endPoint x: 315, endPoint y: 131, distance: 196.5
click at [315, 131] on div at bounding box center [583, 135] width 568 height 16
drag, startPoint x: 325, startPoint y: 165, endPoint x: 451, endPoint y: 283, distance: 173.7
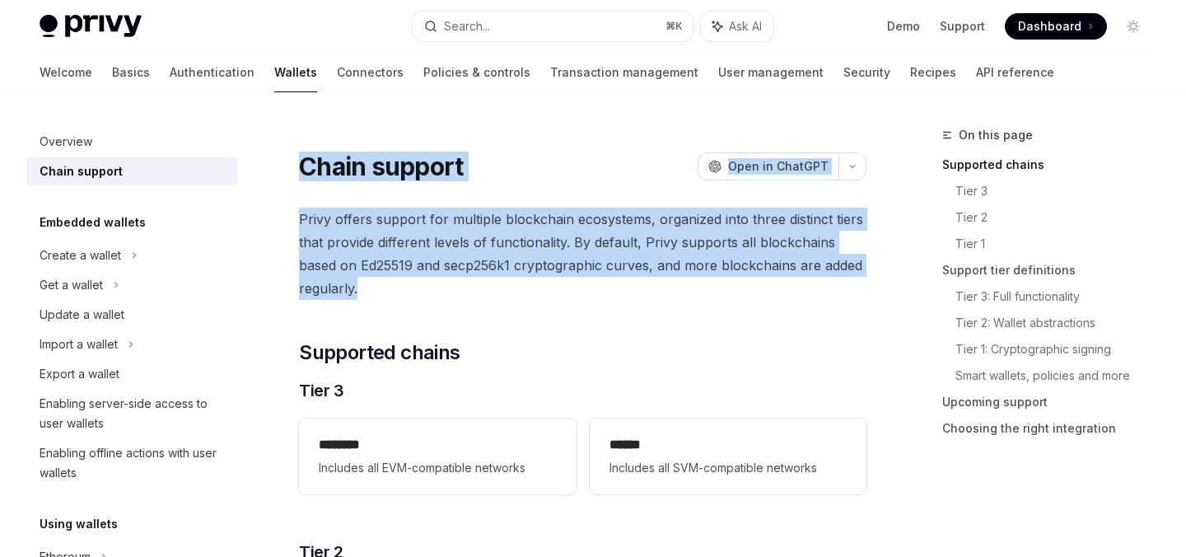
click at [451, 283] on span "Privy offers support for multiple blockchain ecosystems, organized into three d…" at bounding box center [583, 254] width 568 height 92
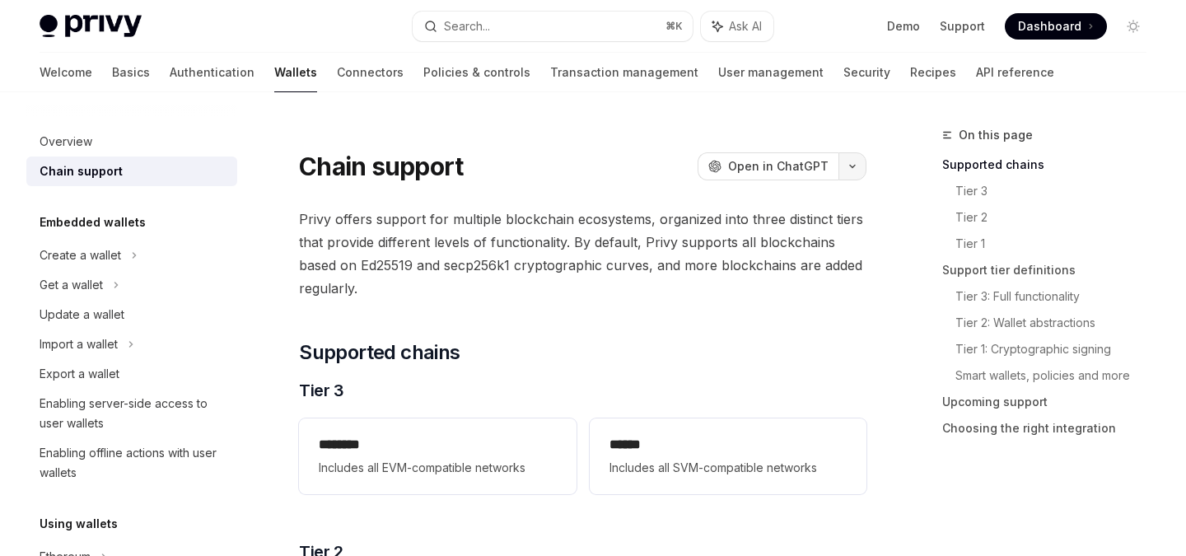
click at [863, 167] on button "button" at bounding box center [852, 166] width 28 height 28
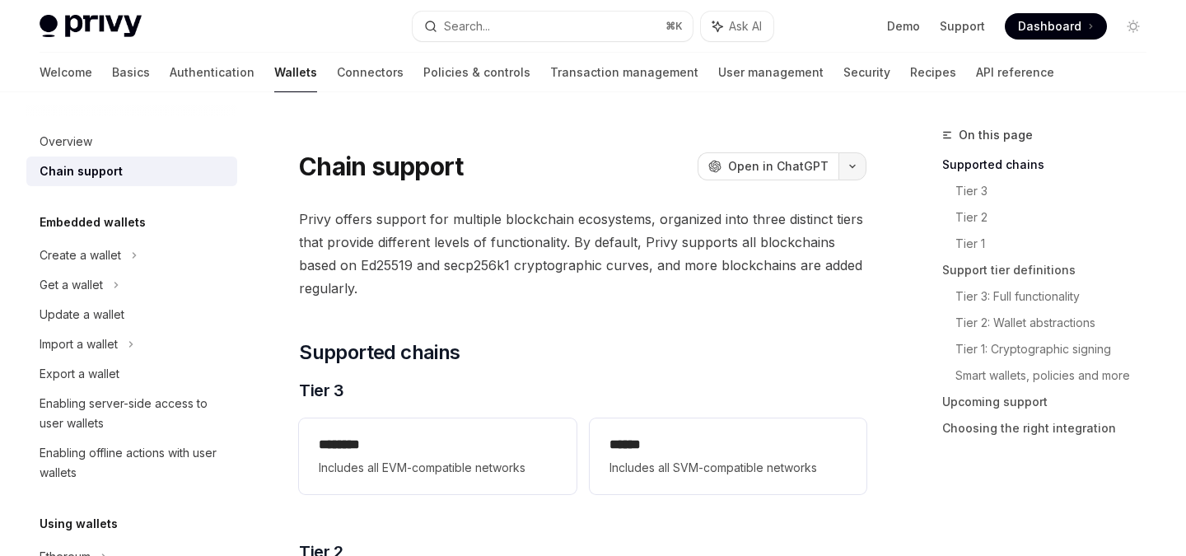
click at [852, 163] on icon "button" at bounding box center [853, 166] width 20 height 7
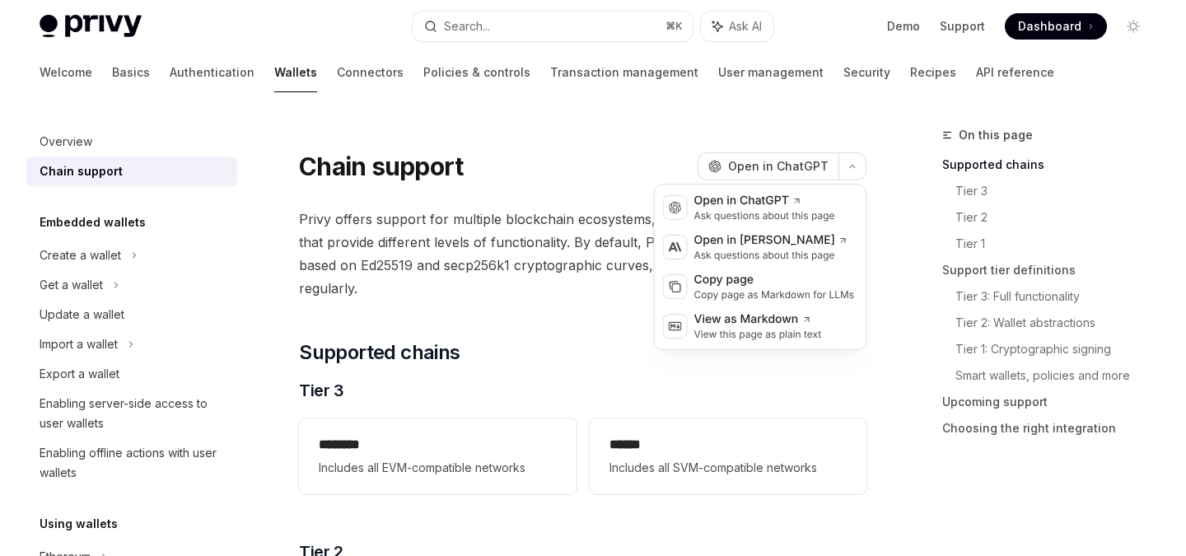
click at [864, 139] on div at bounding box center [583, 135] width 568 height 16
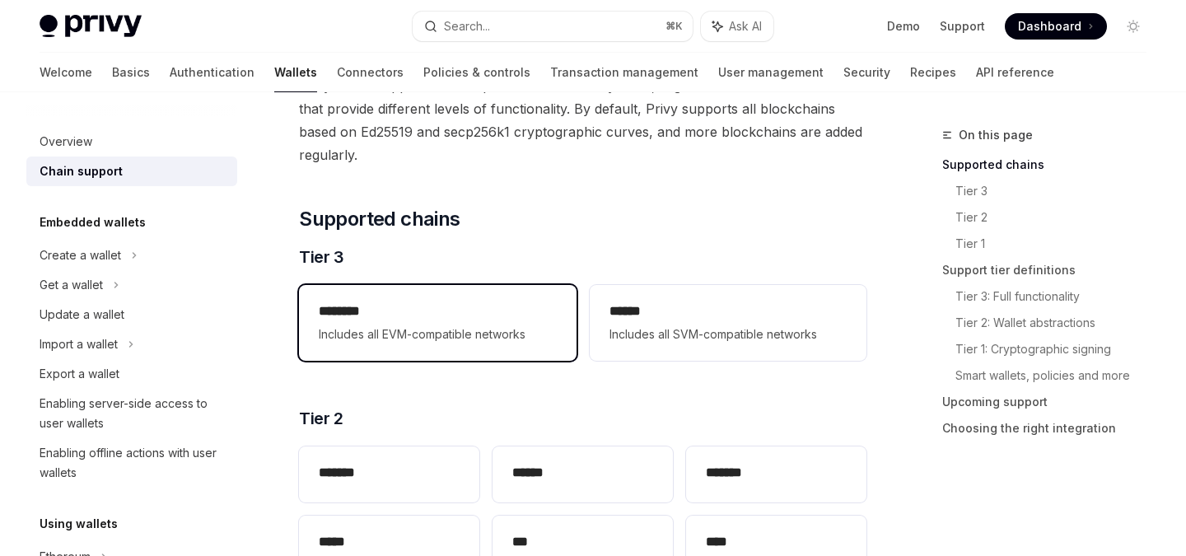
scroll to position [126, 0]
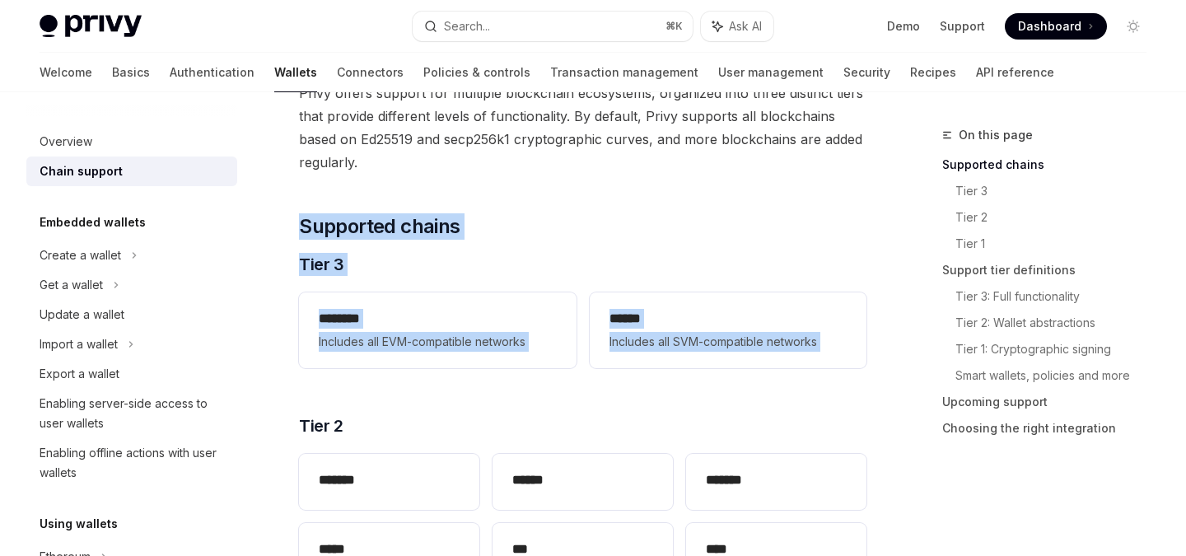
drag, startPoint x: 838, startPoint y: 390, endPoint x: 448, endPoint y: 189, distance: 438.4
drag, startPoint x: 373, startPoint y: 176, endPoint x: 762, endPoint y: 387, distance: 442.3
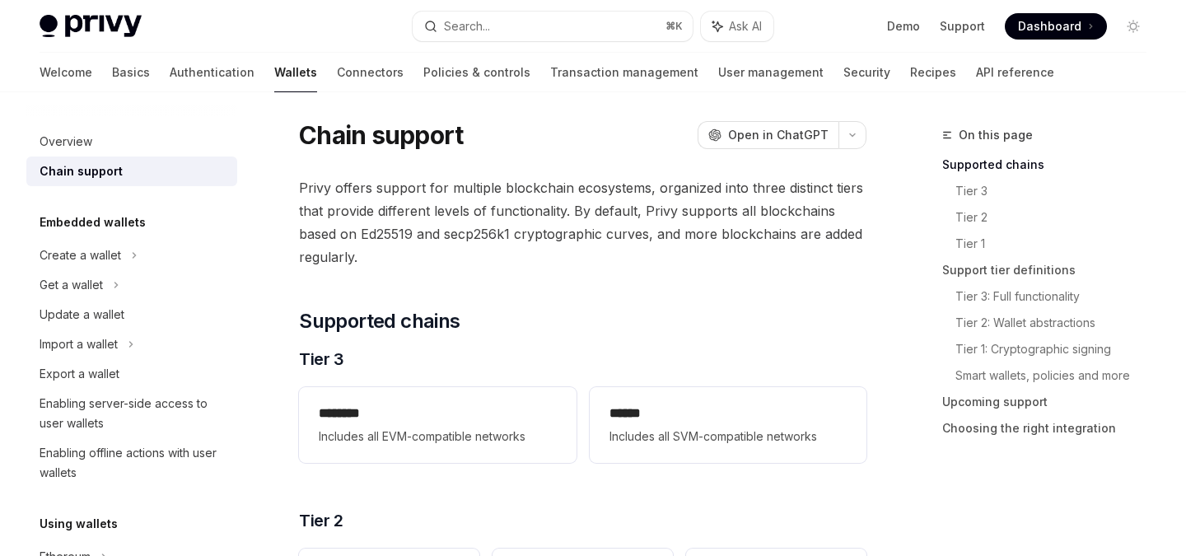
scroll to position [0, 0]
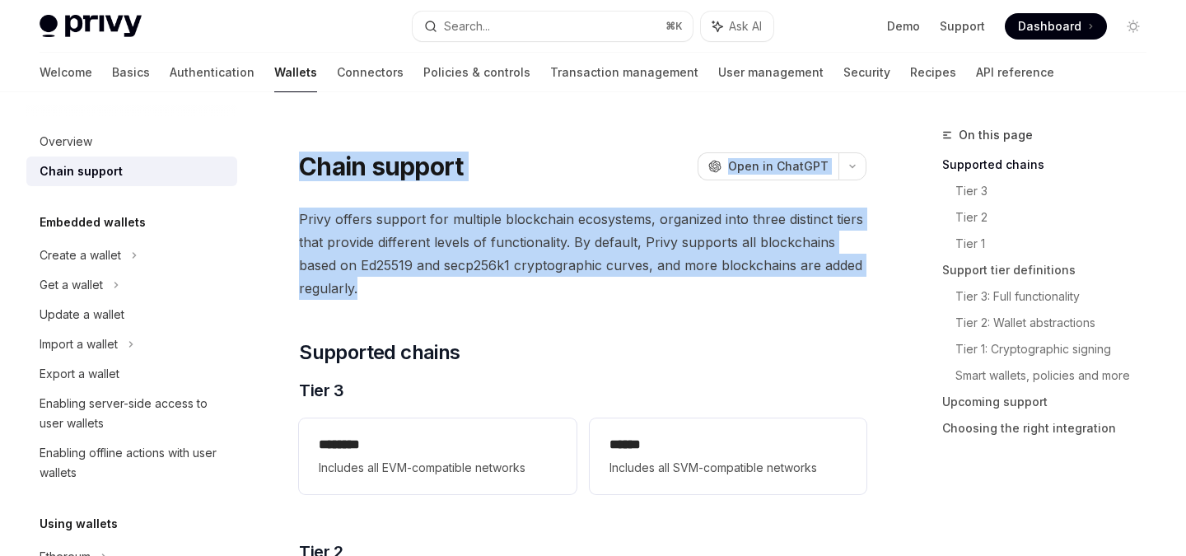
drag, startPoint x: 294, startPoint y: 166, endPoint x: 464, endPoint y: 300, distance: 215.9
drag, startPoint x: 470, startPoint y: 297, endPoint x: 314, endPoint y: 113, distance: 241.3
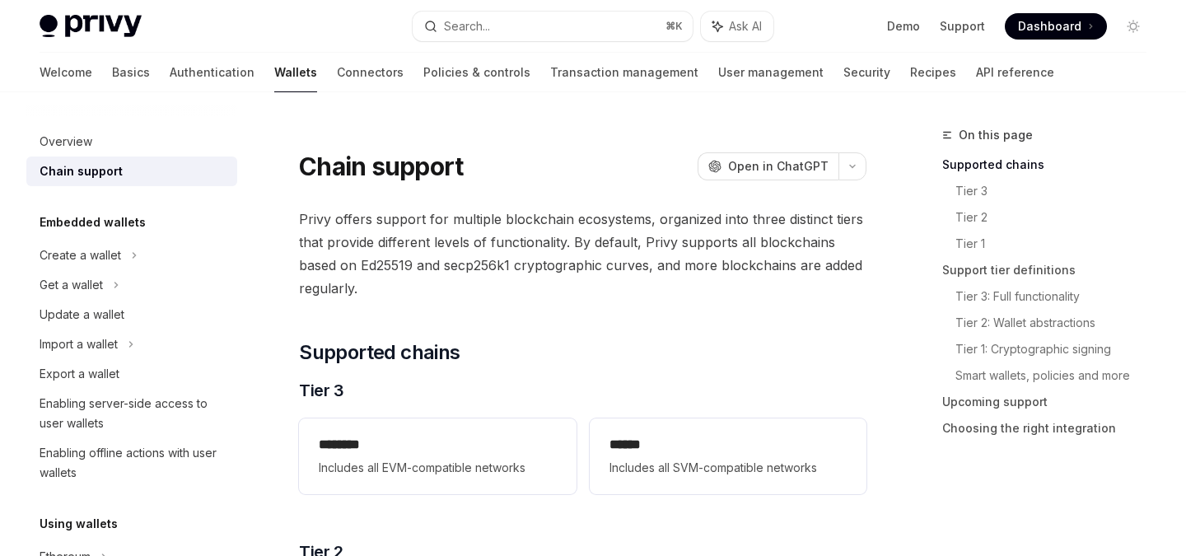
click at [255, 72] on div "Welcome Basics Authentication Wallets Connectors Policies & controls Transactio…" at bounding box center [547, 73] width 1015 height 40
click at [170, 65] on link "Authentication" at bounding box center [212, 73] width 85 height 40
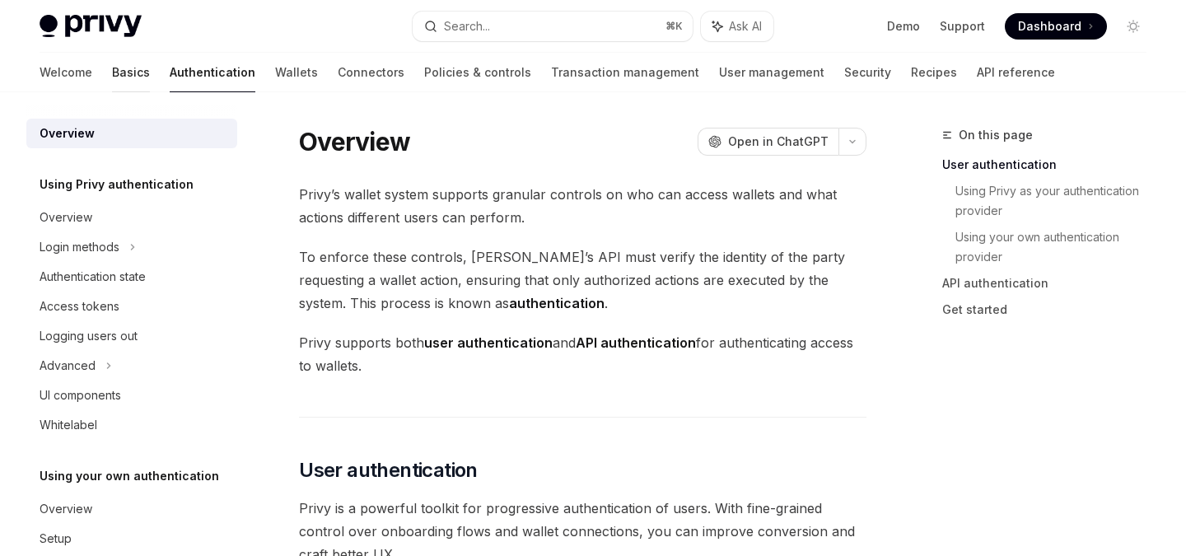
click at [112, 69] on link "Basics" at bounding box center [131, 73] width 38 height 40
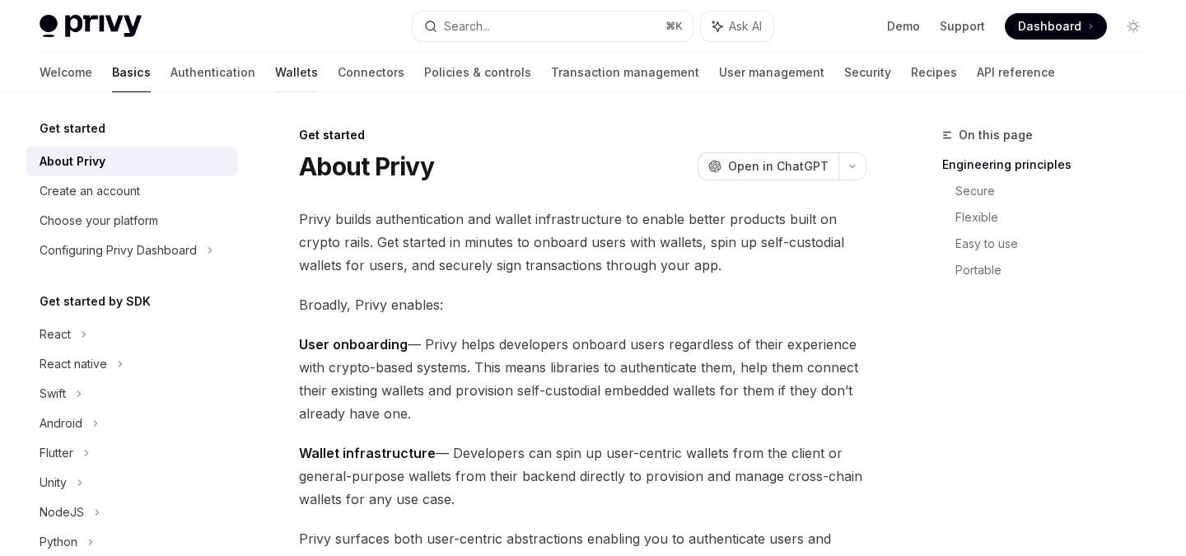
click at [275, 68] on link "Wallets" at bounding box center [296, 73] width 43 height 40
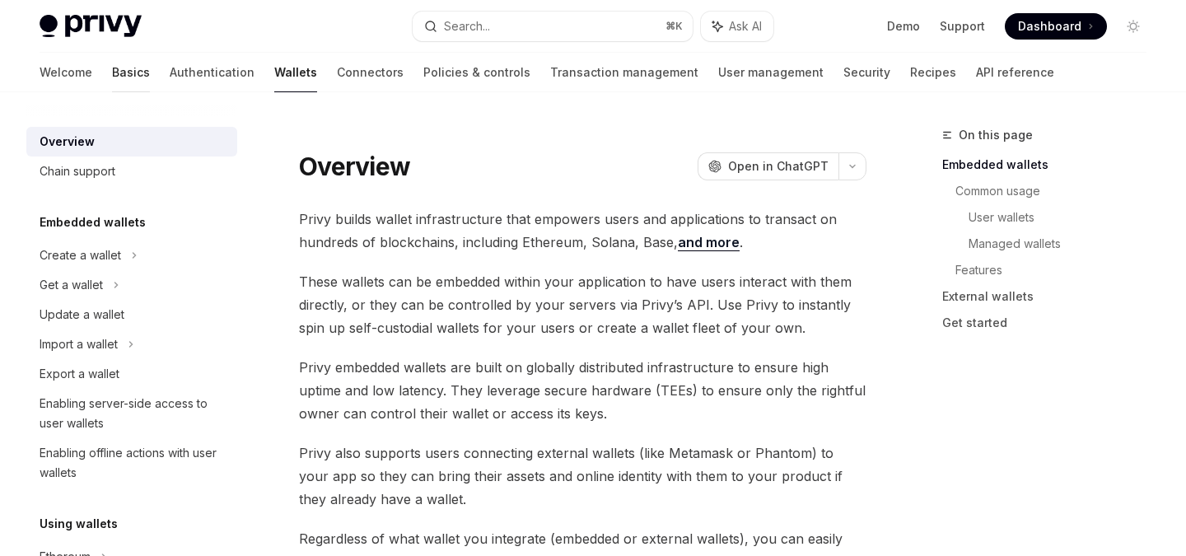
click at [112, 79] on link "Basics" at bounding box center [131, 73] width 38 height 40
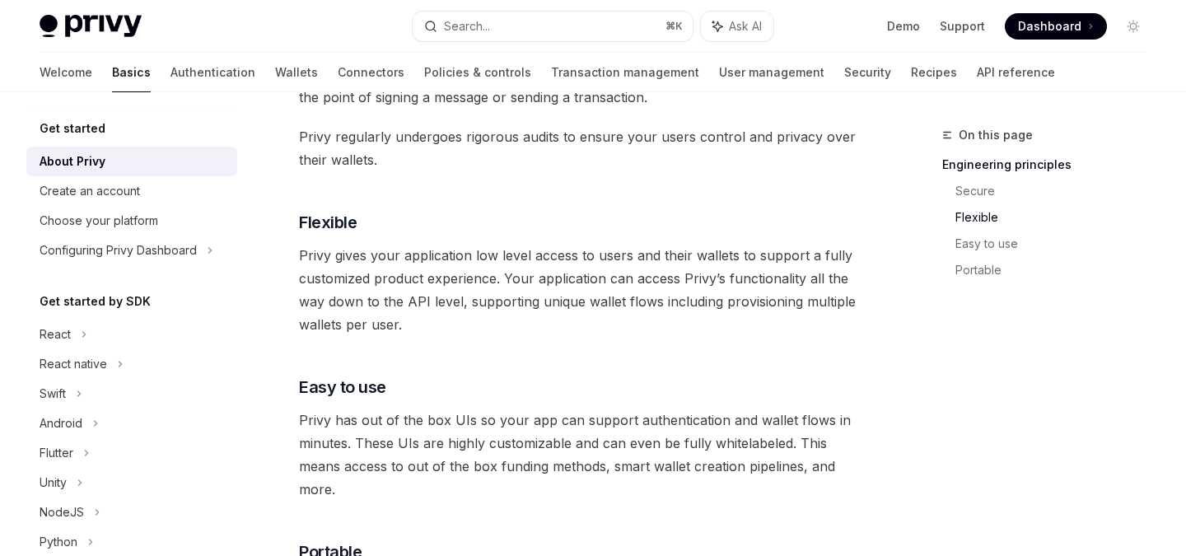
scroll to position [413, 0]
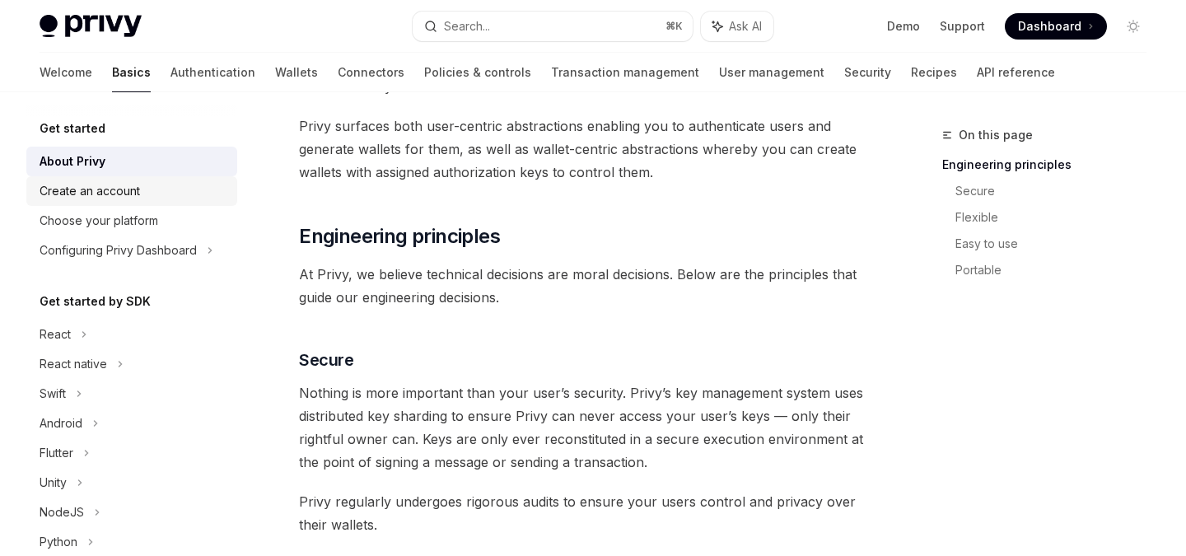
click at [136, 193] on div "Create an account" at bounding box center [90, 191] width 100 height 20
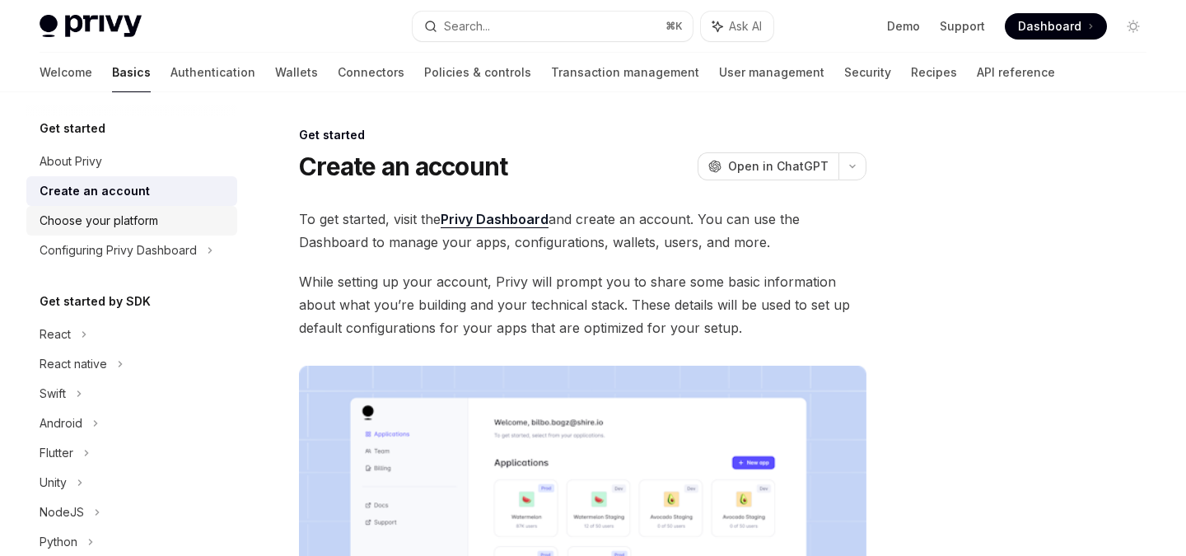
click at [126, 219] on div "Choose your platform" at bounding box center [99, 221] width 119 height 20
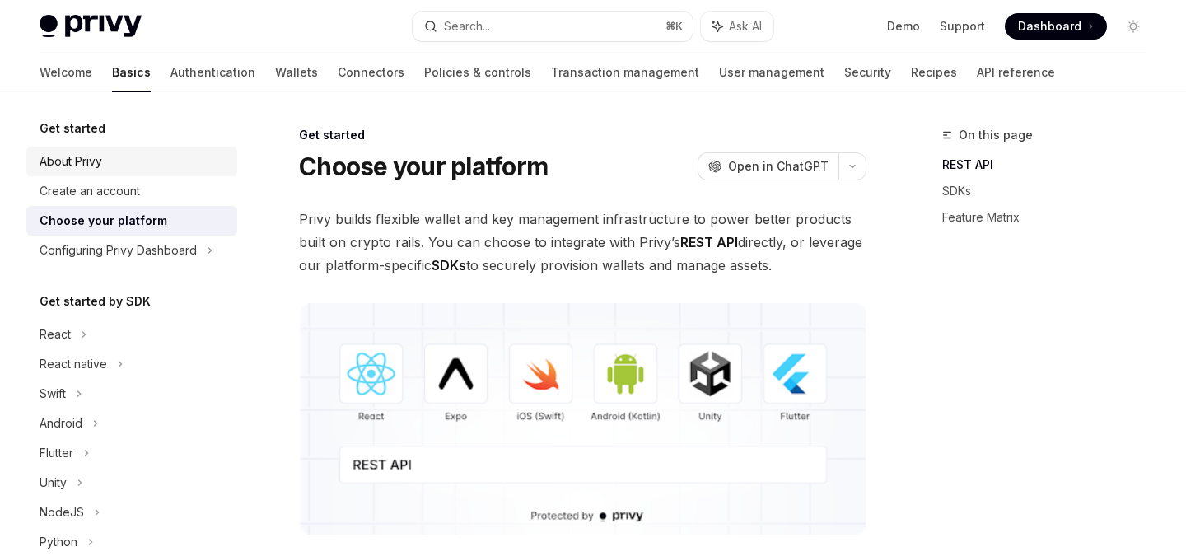
click at [113, 172] on link "About Privy" at bounding box center [131, 162] width 211 height 30
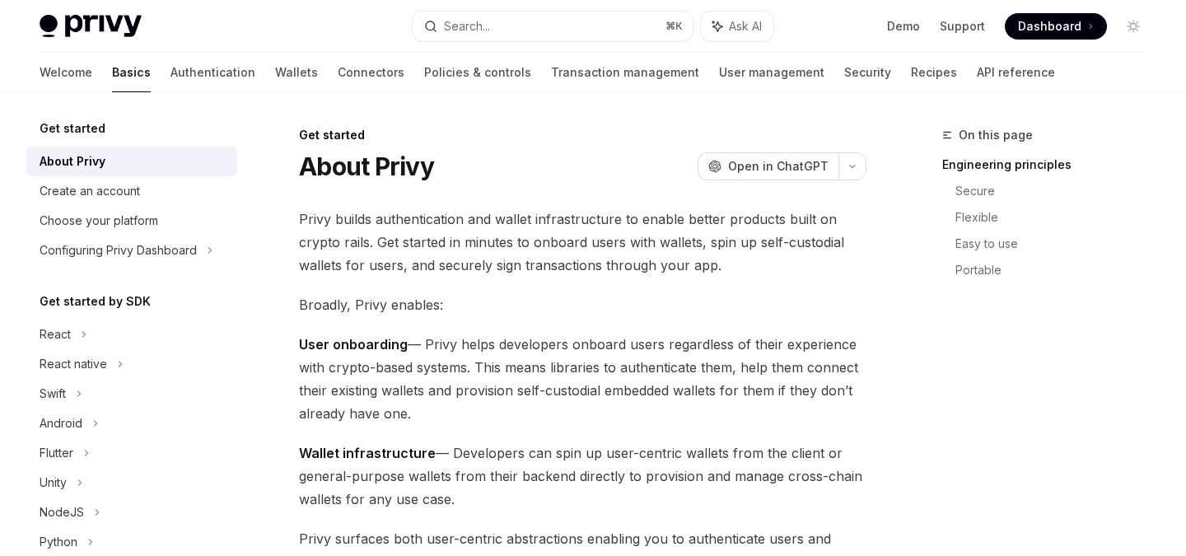
click at [113, 152] on div "About Privy" at bounding box center [134, 162] width 188 height 20
click at [114, 189] on div "Create an account" at bounding box center [90, 191] width 100 height 20
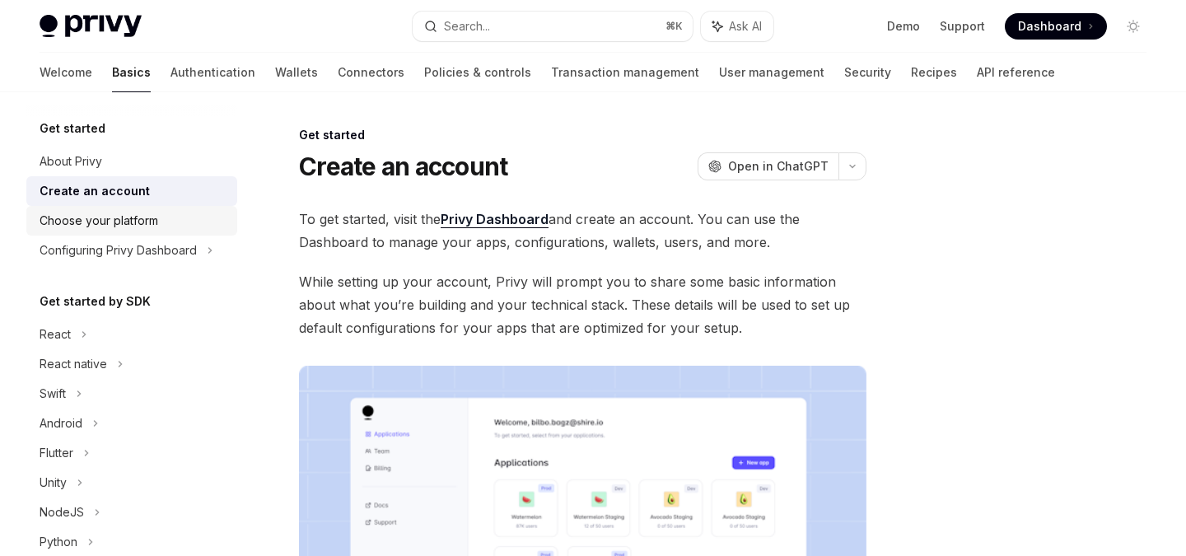
click at [113, 219] on div "Choose your platform" at bounding box center [99, 221] width 119 height 20
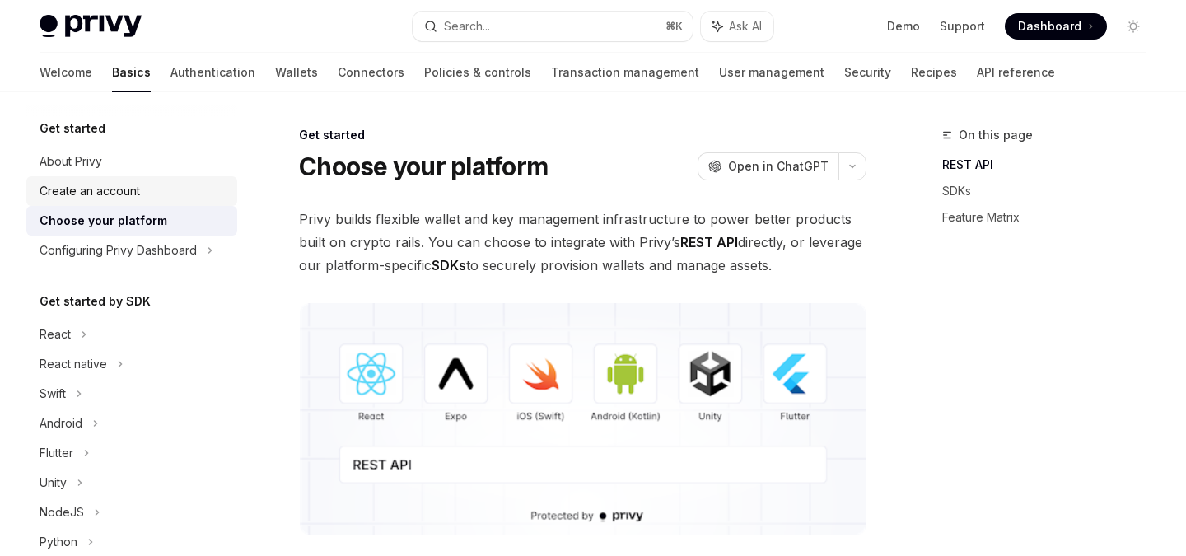
click at [112, 192] on div "Create an account" at bounding box center [90, 191] width 100 height 20
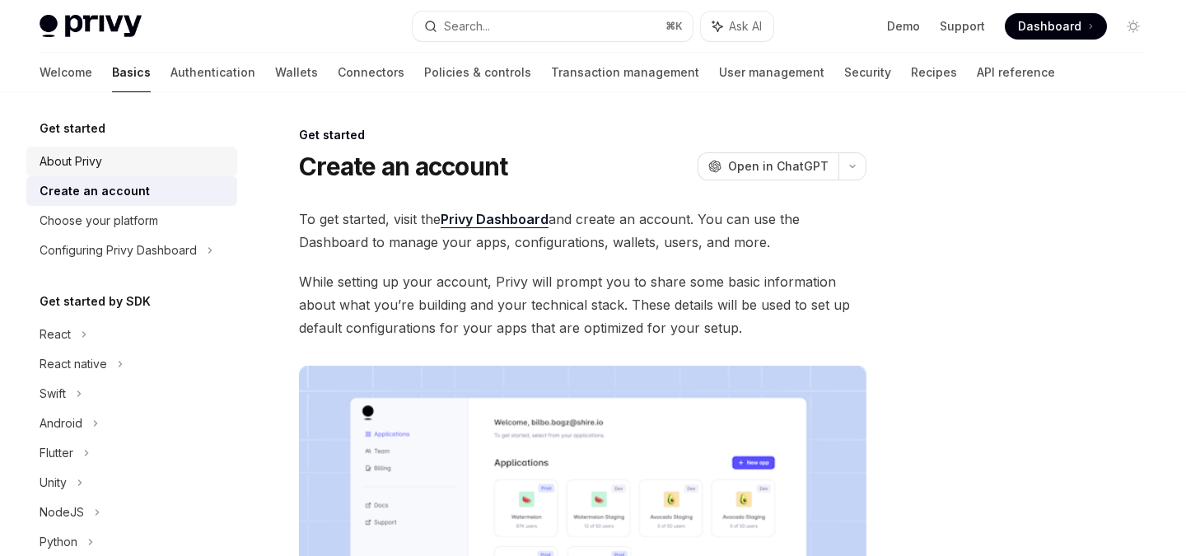
click at [105, 157] on div "About Privy" at bounding box center [134, 162] width 188 height 20
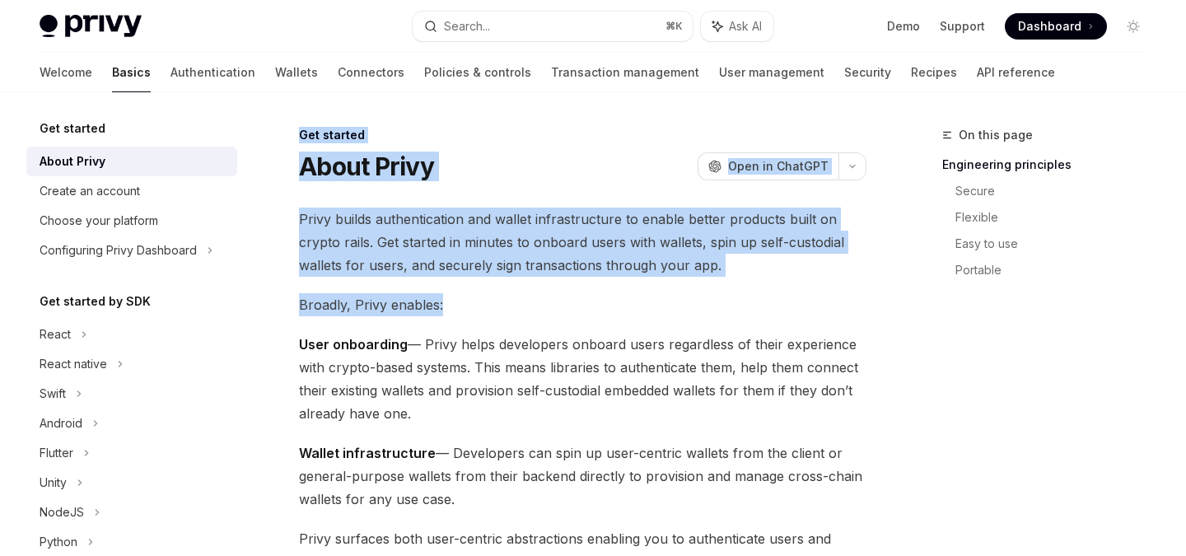
drag, startPoint x: 306, startPoint y: 135, endPoint x: 623, endPoint y: 351, distance: 382.9
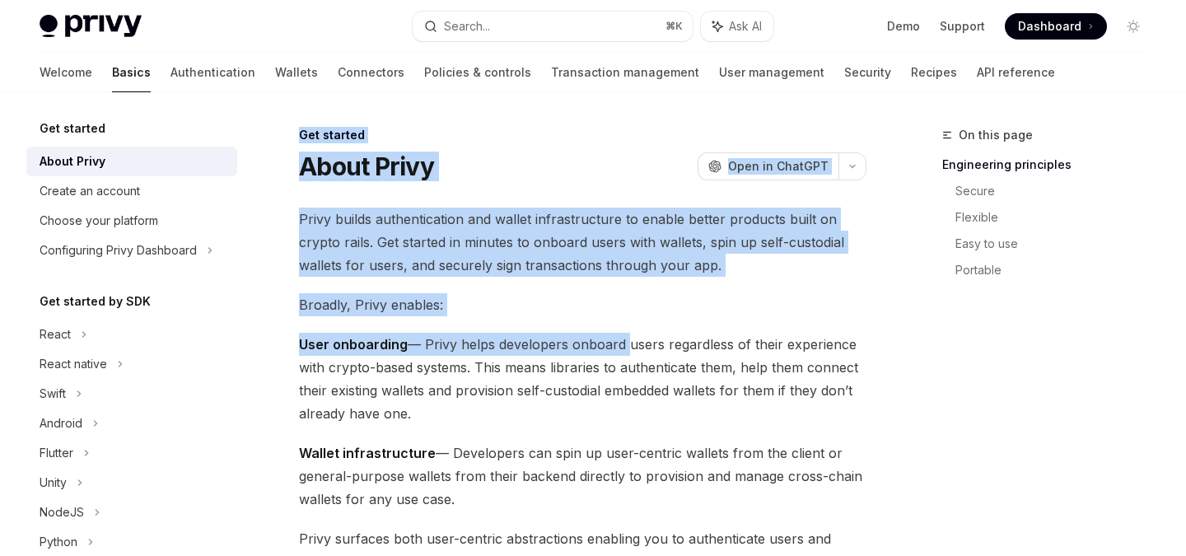
click at [623, 351] on span "User onboarding — Privy helps developers onboard users regardless of their expe…" at bounding box center [583, 379] width 568 height 92
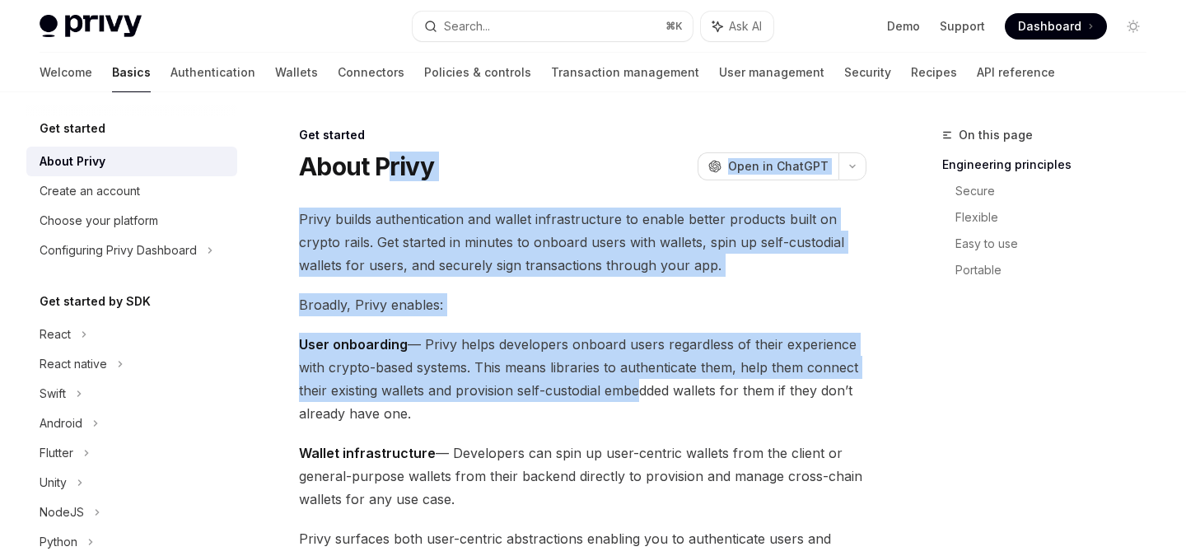
drag, startPoint x: 630, startPoint y: 398, endPoint x: 394, endPoint y: 166, distance: 330.8
click at [394, 166] on h1 "About Privy" at bounding box center [366, 167] width 135 height 30
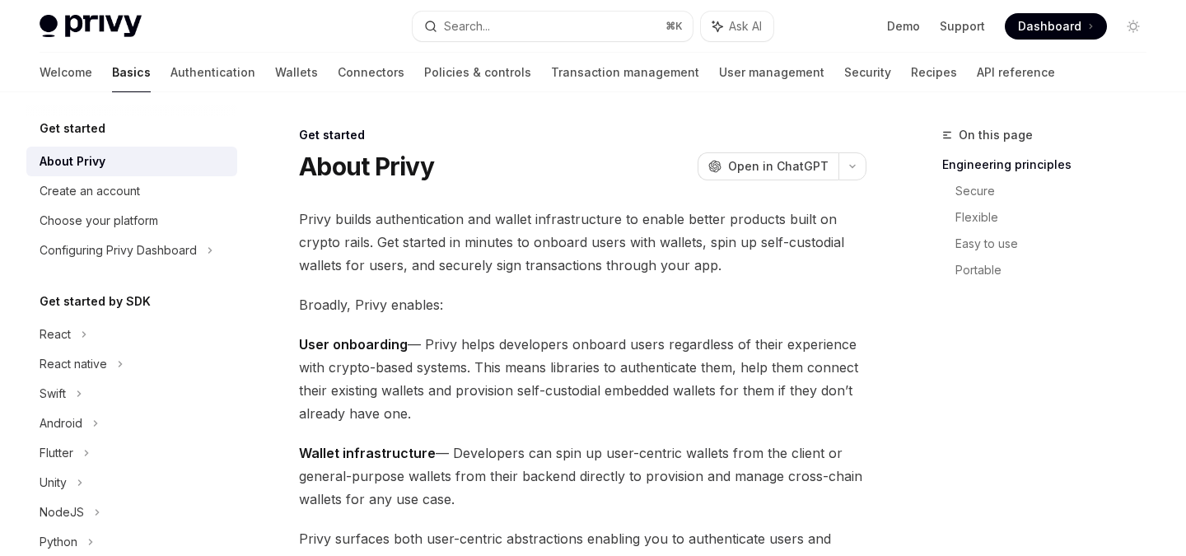
drag, startPoint x: 299, startPoint y: 131, endPoint x: 447, endPoint y: 413, distance: 319.1
click at [447, 413] on span "User onboarding — Privy helps developers onboard users regardless of their expe…" at bounding box center [583, 379] width 568 height 92
drag, startPoint x: 459, startPoint y: 413, endPoint x: 297, endPoint y: 131, distance: 325.4
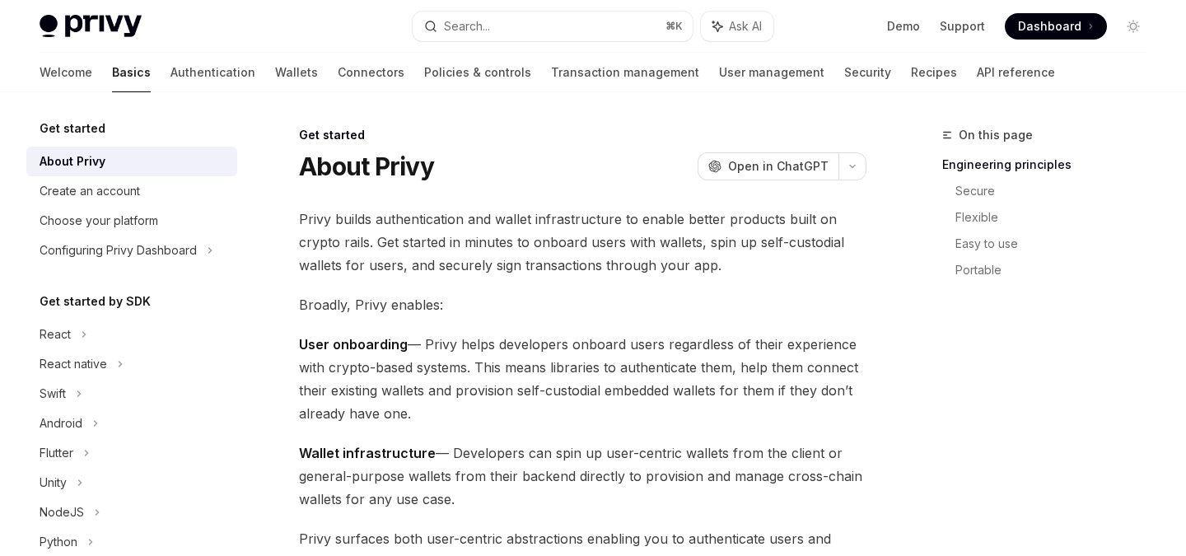
click at [424, 63] on link "Policies & controls" at bounding box center [477, 73] width 107 height 40
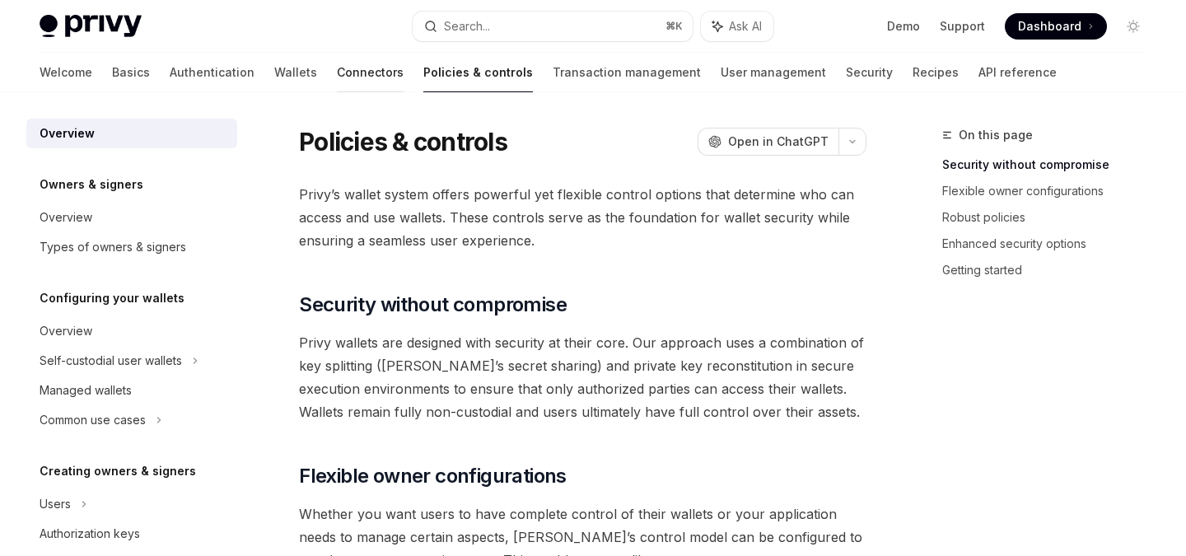
click at [337, 66] on link "Connectors" at bounding box center [370, 73] width 67 height 40
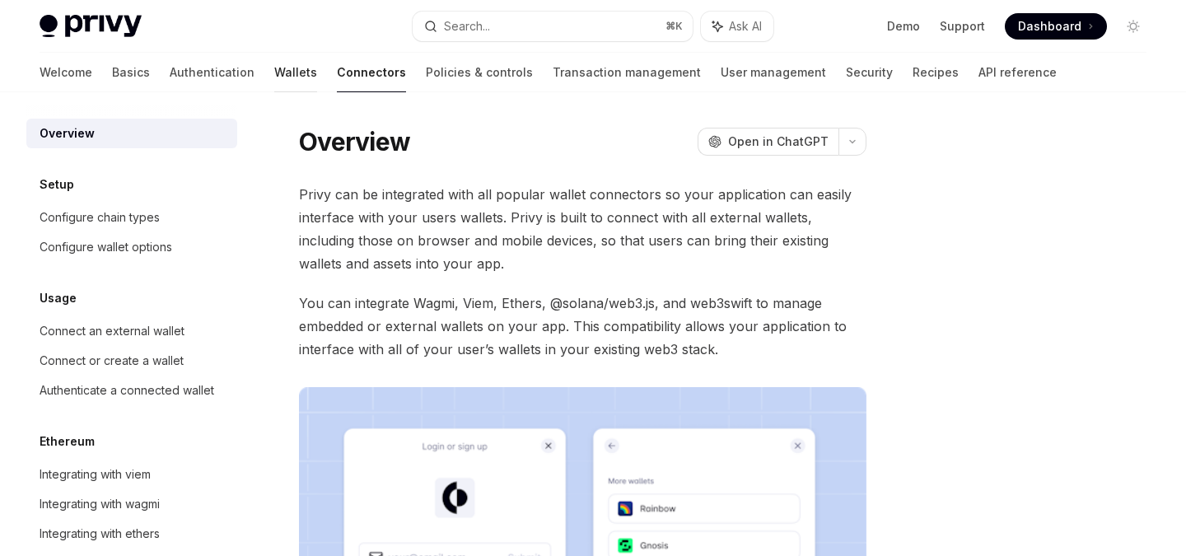
click at [274, 69] on link "Wallets" at bounding box center [295, 73] width 43 height 40
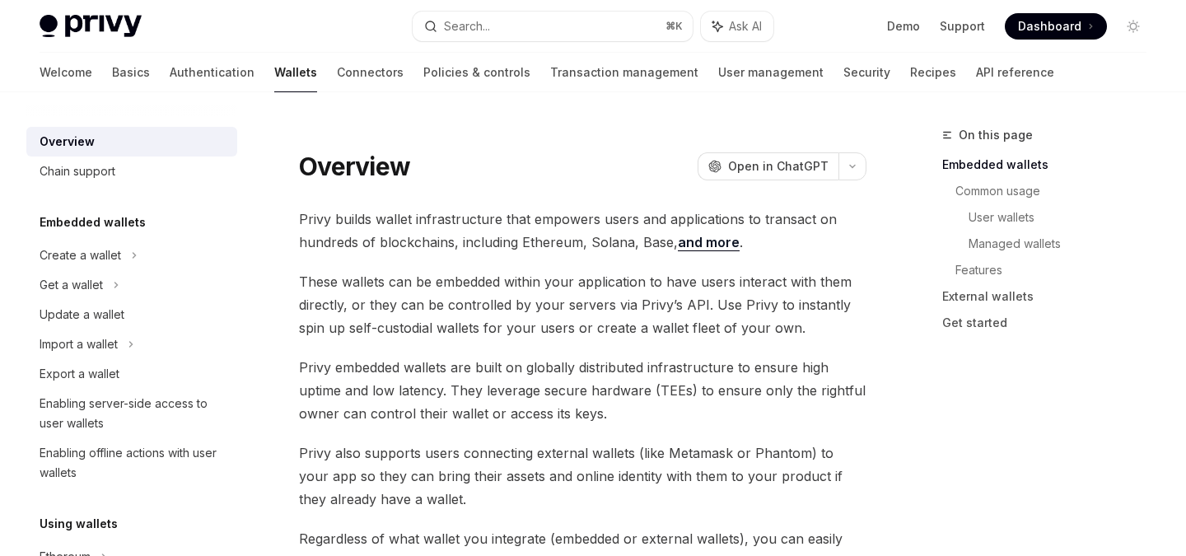
click at [84, 63] on div "Welcome Basics Authentication Wallets Connectors Policies & controls Transactio…" at bounding box center [547, 73] width 1015 height 40
click at [112, 71] on link "Basics" at bounding box center [131, 73] width 38 height 40
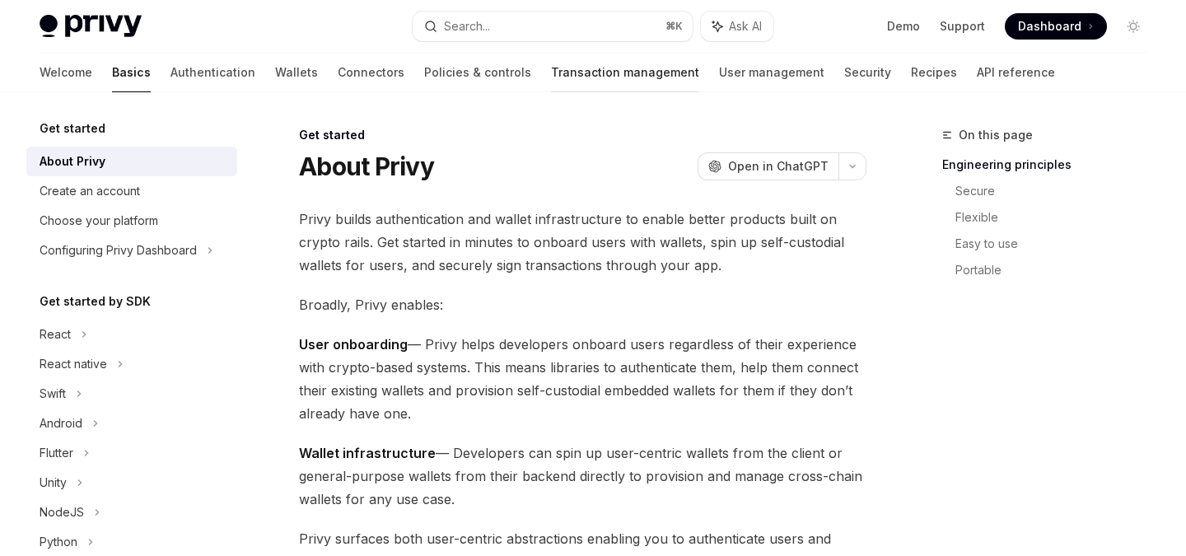
click at [551, 80] on link "Transaction management" at bounding box center [625, 73] width 148 height 40
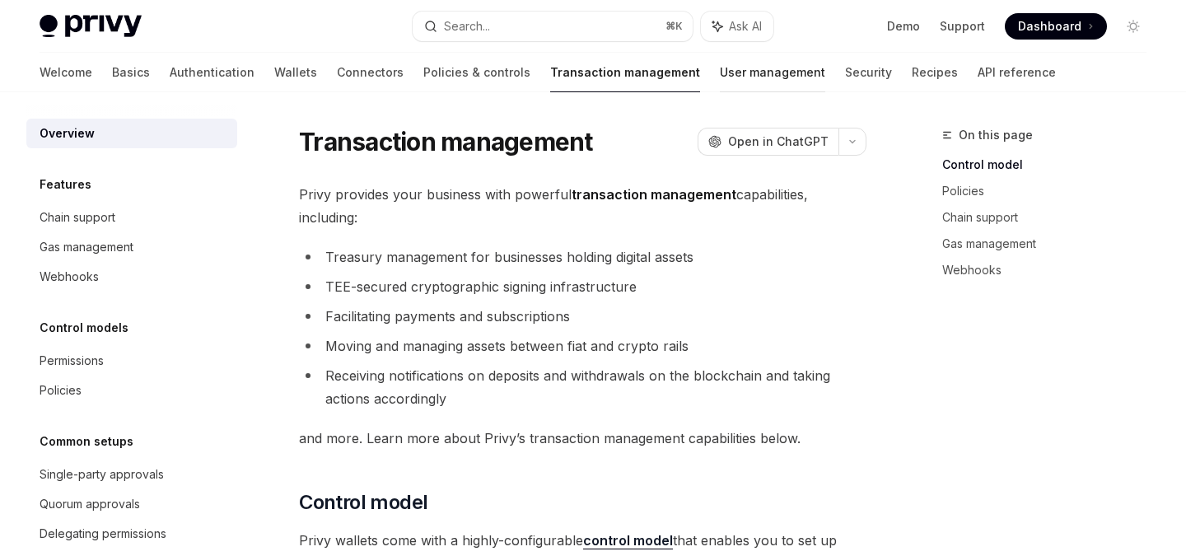
click at [720, 72] on link "User management" at bounding box center [772, 73] width 105 height 40
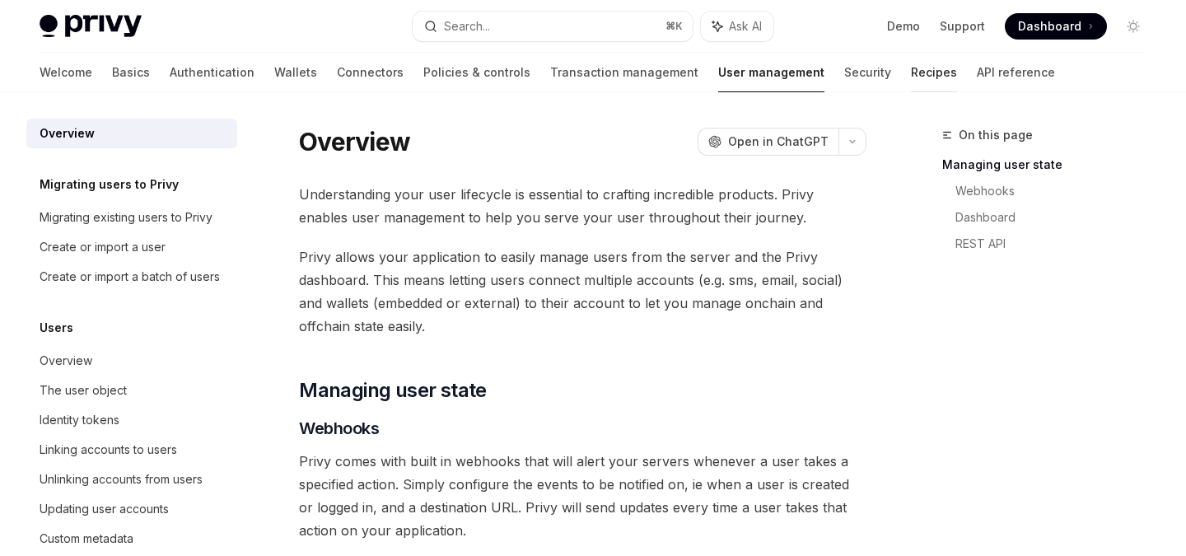
click at [911, 73] on link "Recipes" at bounding box center [934, 73] width 46 height 40
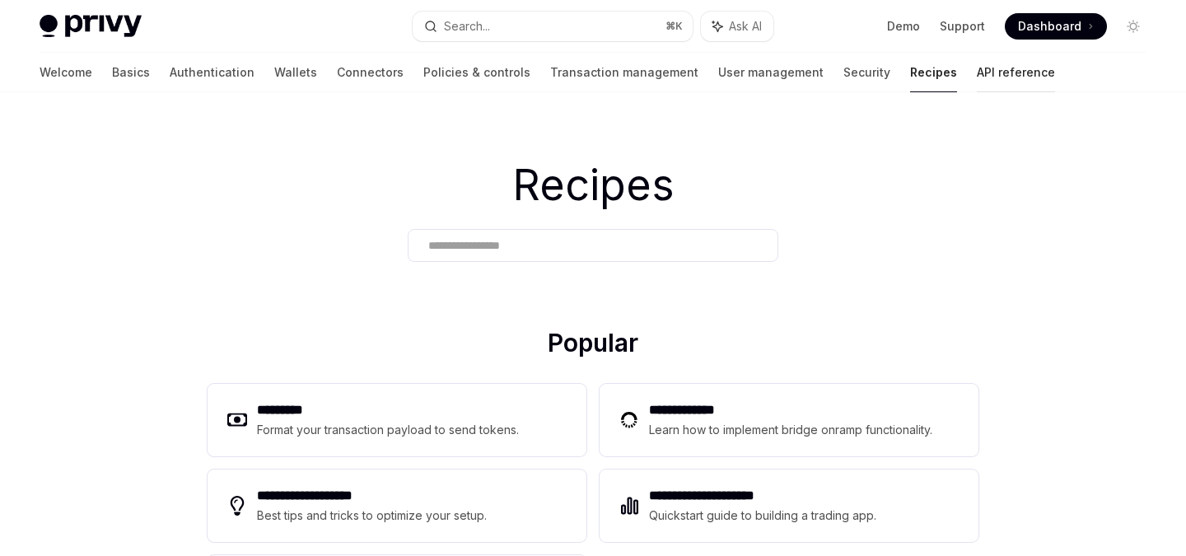
click at [977, 78] on link "API reference" at bounding box center [1016, 73] width 78 height 40
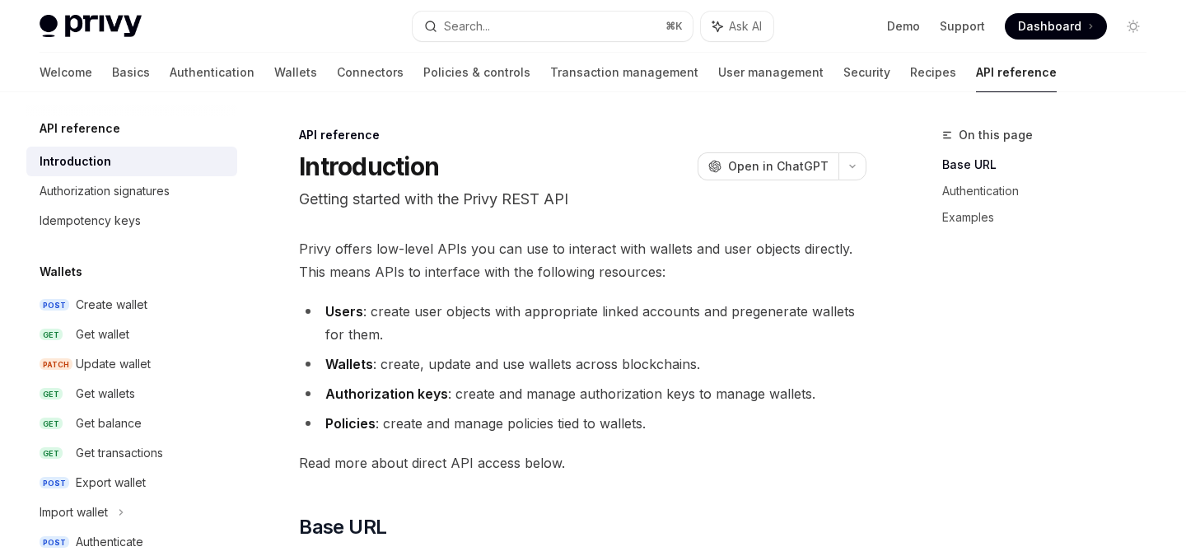
click at [792, 72] on div "Welcome Basics Authentication Wallets Connectors Policies & controls Transactio…" at bounding box center [548, 73] width 1017 height 40
click at [843, 73] on link "Security" at bounding box center [866, 73] width 47 height 40
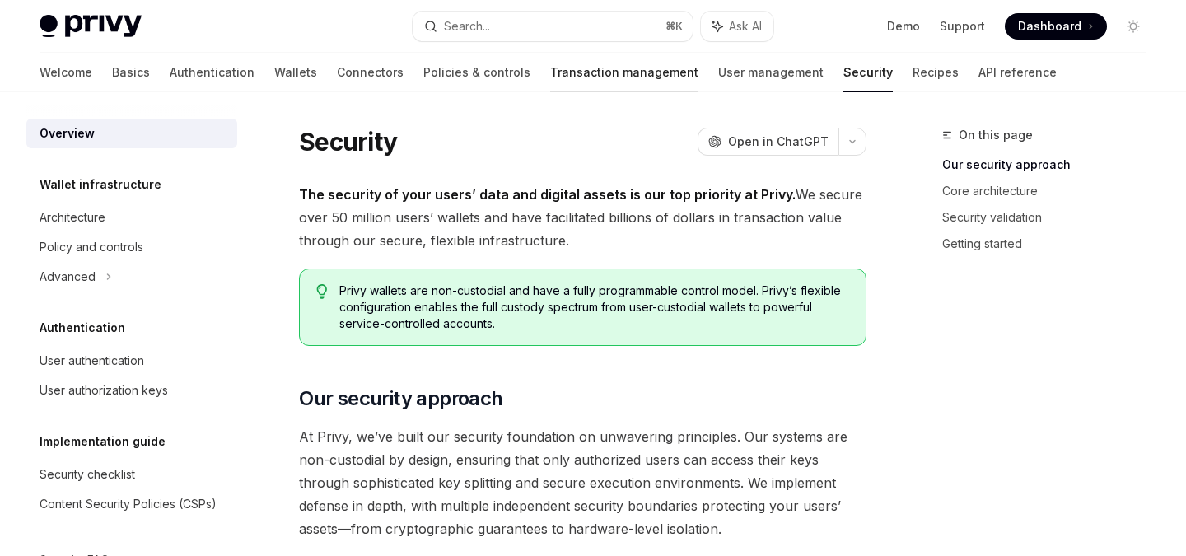
click at [550, 79] on link "Transaction management" at bounding box center [624, 73] width 148 height 40
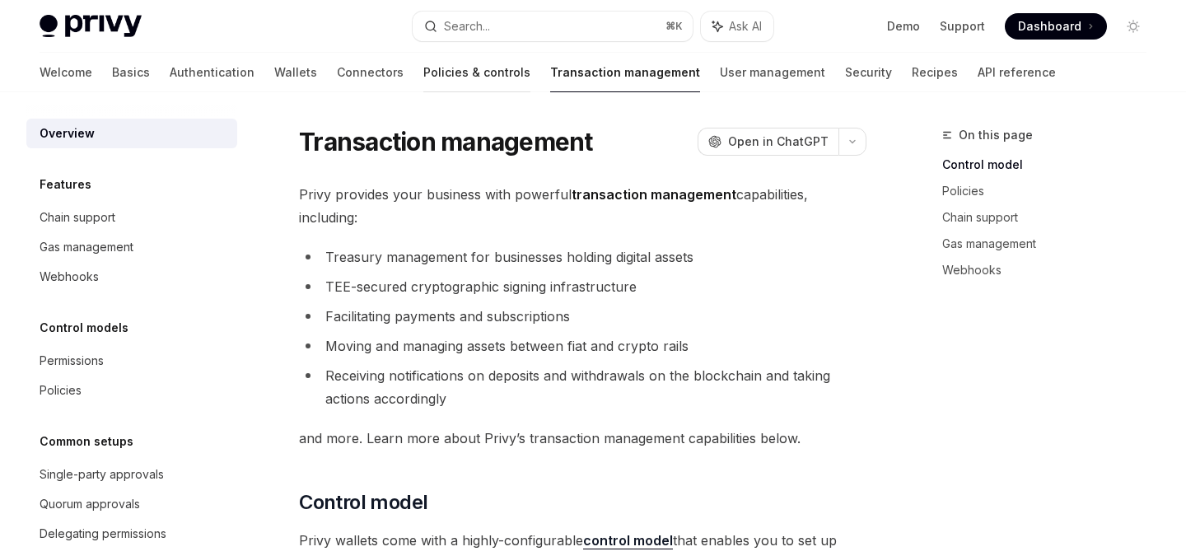
drag, startPoint x: 511, startPoint y: 79, endPoint x: 381, endPoint y: 68, distance: 131.4
click at [423, 68] on link "Policies & controls" at bounding box center [476, 73] width 107 height 40
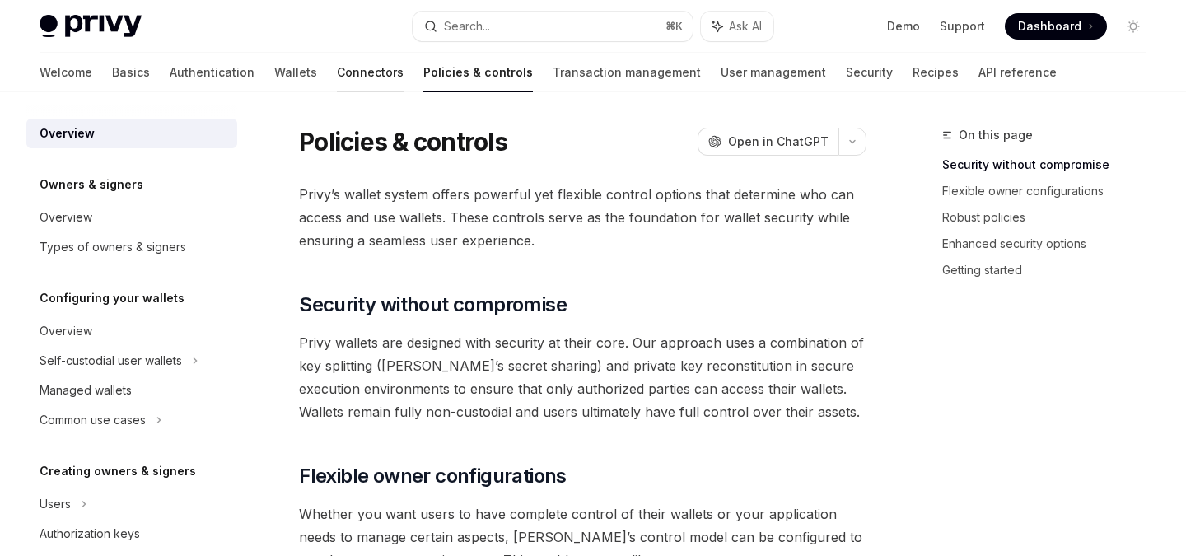
click at [337, 68] on link "Connectors" at bounding box center [370, 73] width 67 height 40
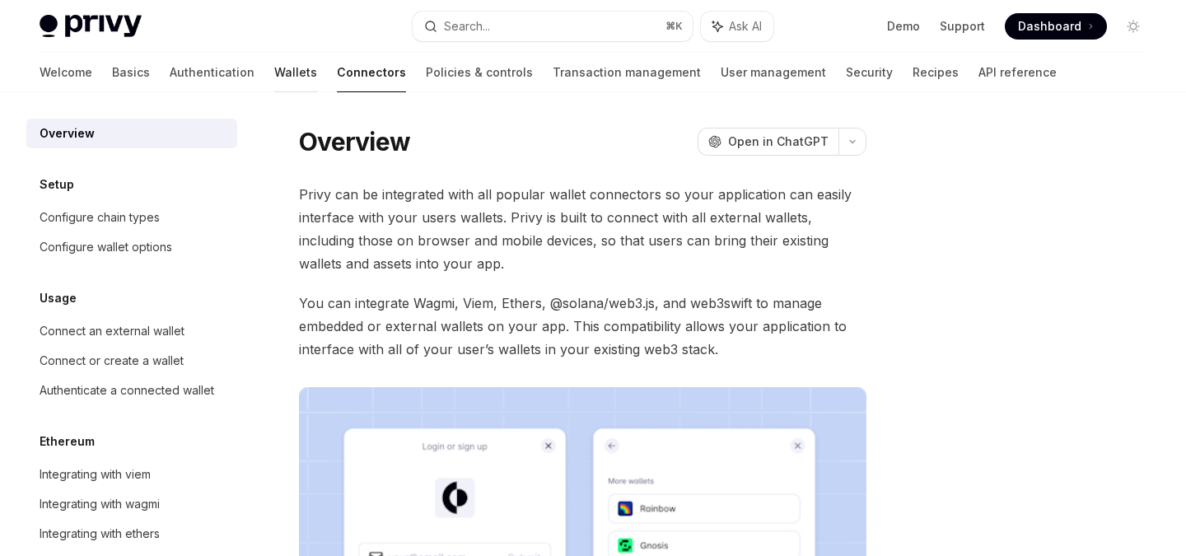
drag, startPoint x: 282, startPoint y: 68, endPoint x: 209, endPoint y: 68, distance: 72.5
click at [274, 68] on link "Wallets" at bounding box center [295, 73] width 43 height 40
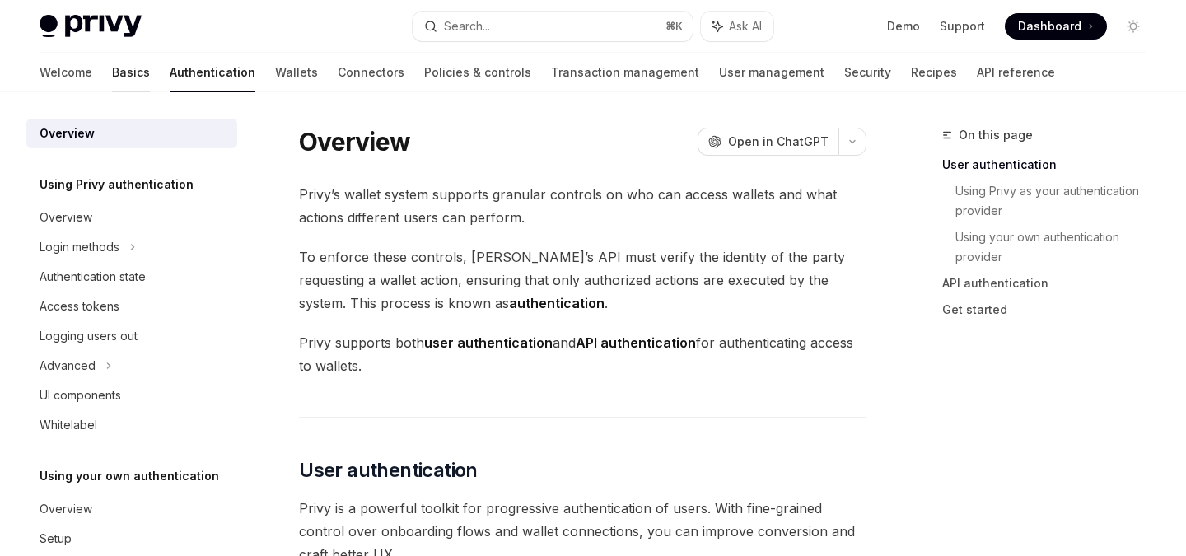
click at [112, 68] on link "Basics" at bounding box center [131, 73] width 38 height 40
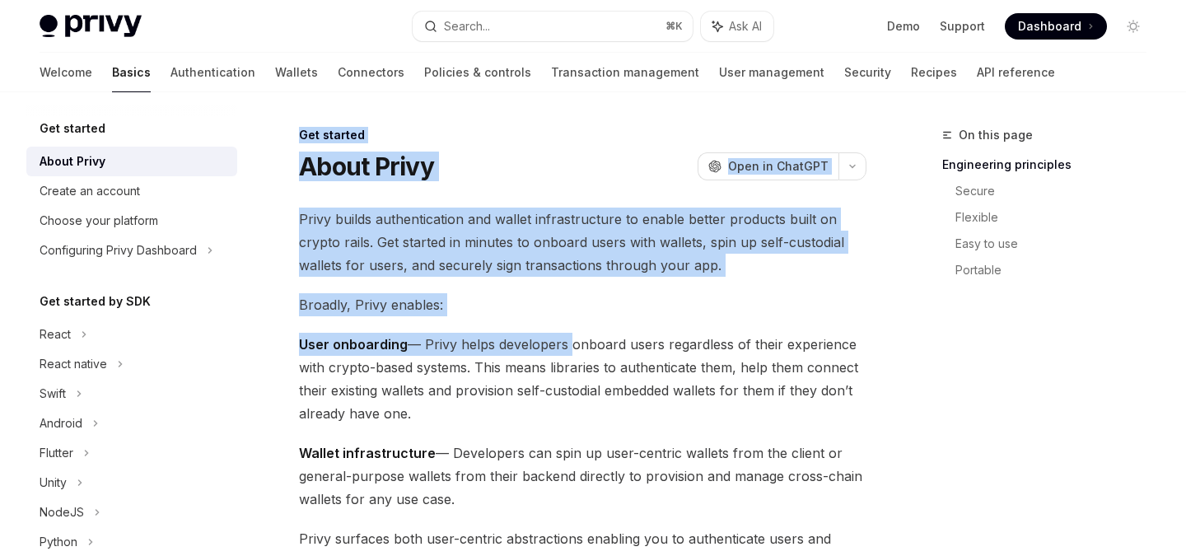
drag, startPoint x: 300, startPoint y: 130, endPoint x: 567, endPoint y: 347, distance: 343.7
click at [567, 347] on span "User onboarding — Privy helps developers onboard users regardless of their expe…" at bounding box center [583, 379] width 568 height 92
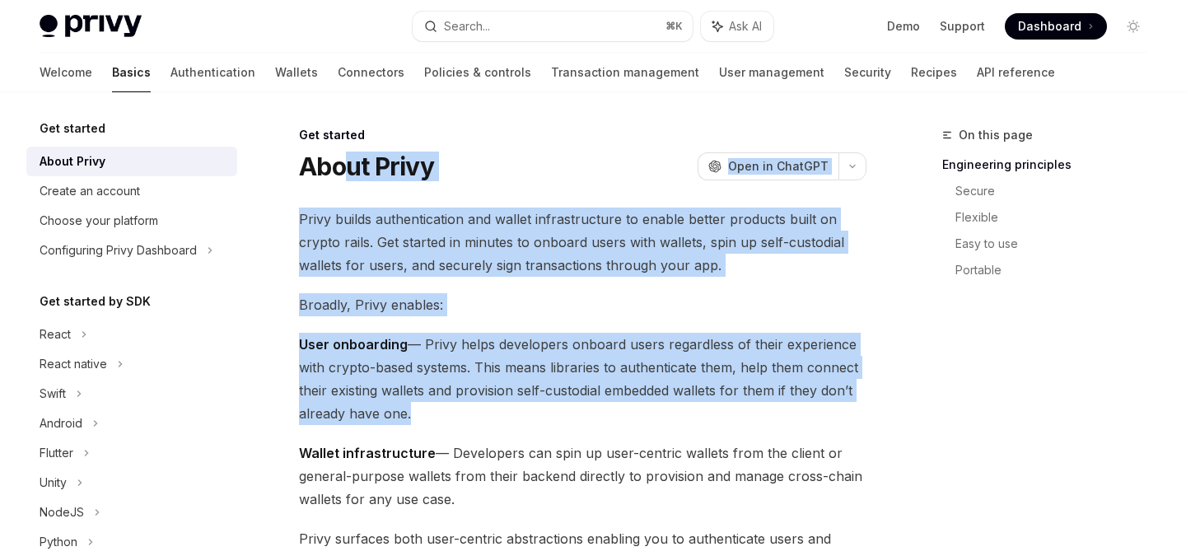
drag, startPoint x: 500, startPoint y: 428, endPoint x: 341, endPoint y: 150, distance: 320.6
click at [341, 150] on div "Get started About Privy OpenAI Open in ChatGPT" at bounding box center [583, 154] width 568 height 54
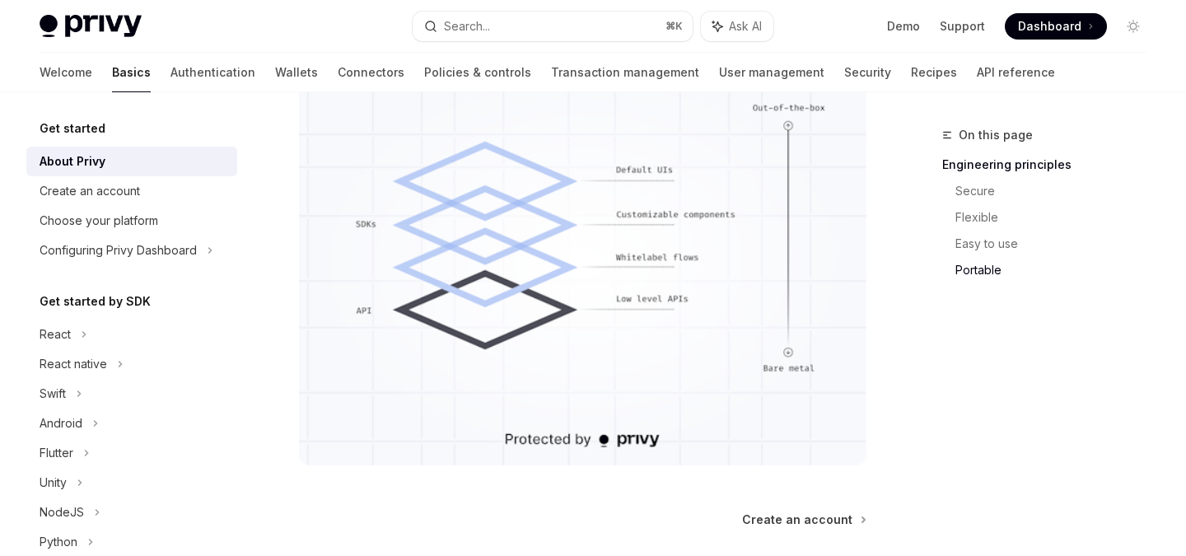
scroll to position [1444, 0]
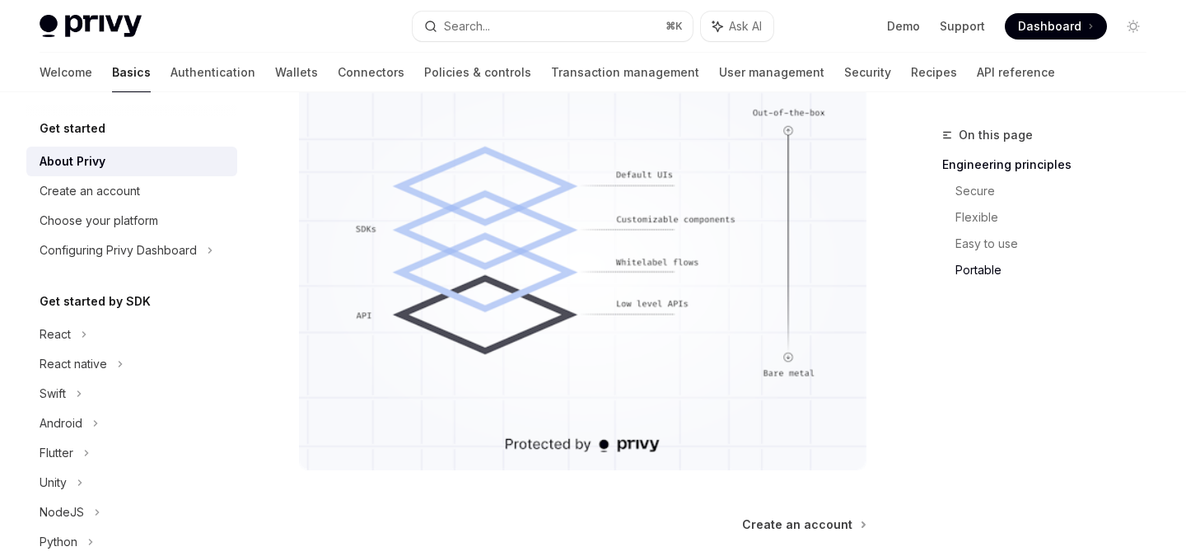
click at [116, 315] on div "Get started by SDK React React native Swift Android Flutter Unity NodeJS Python…" at bounding box center [131, 454] width 211 height 325
click at [110, 326] on div "React" at bounding box center [131, 335] width 211 height 30
type textarea "*"
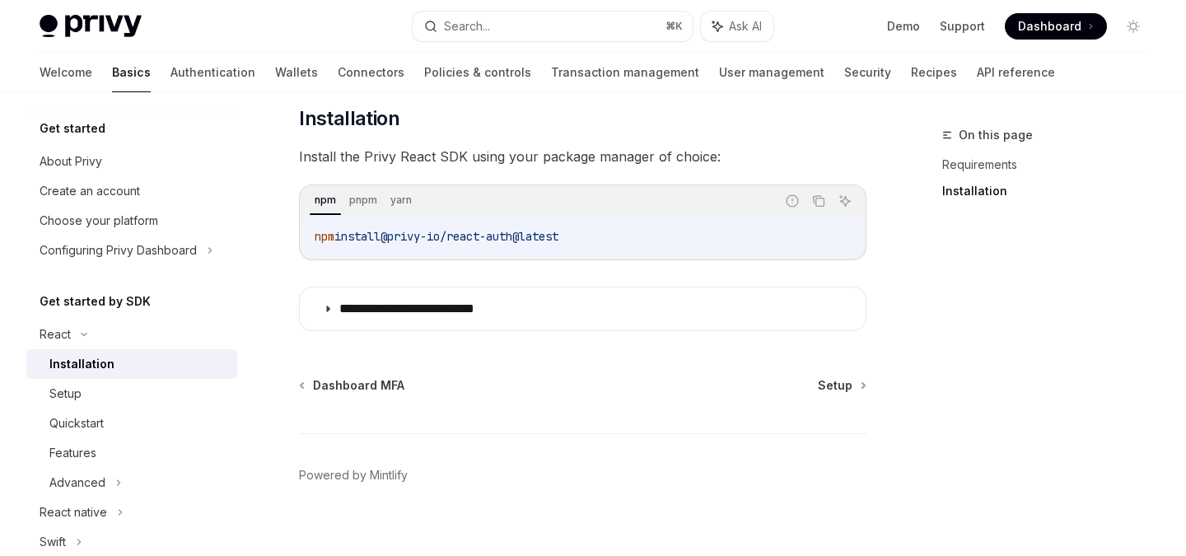
scroll to position [254, 0]
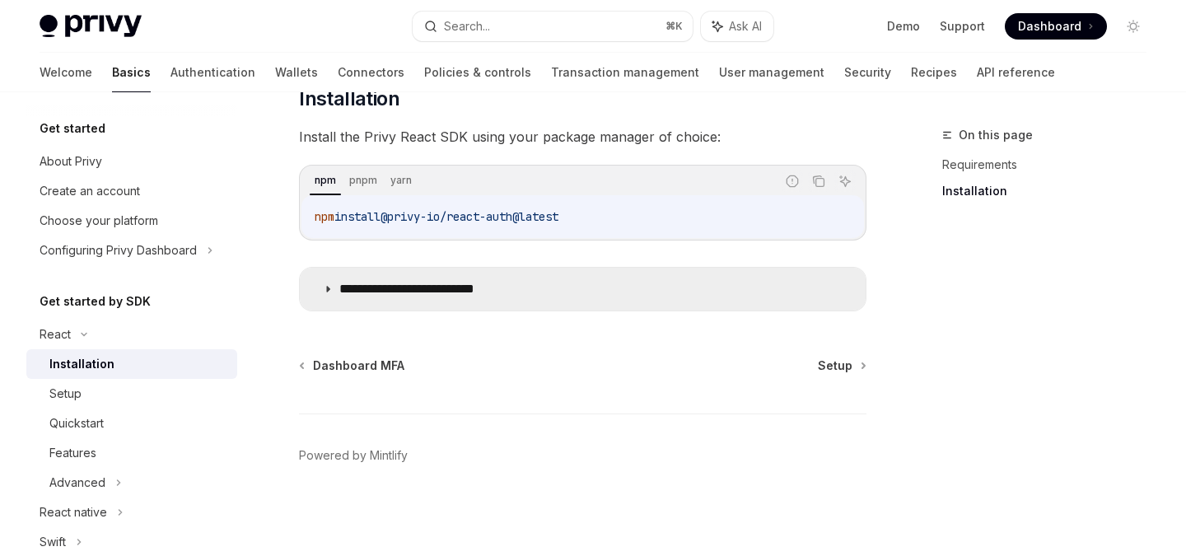
click at [347, 278] on summary "**********" at bounding box center [583, 289] width 566 height 43
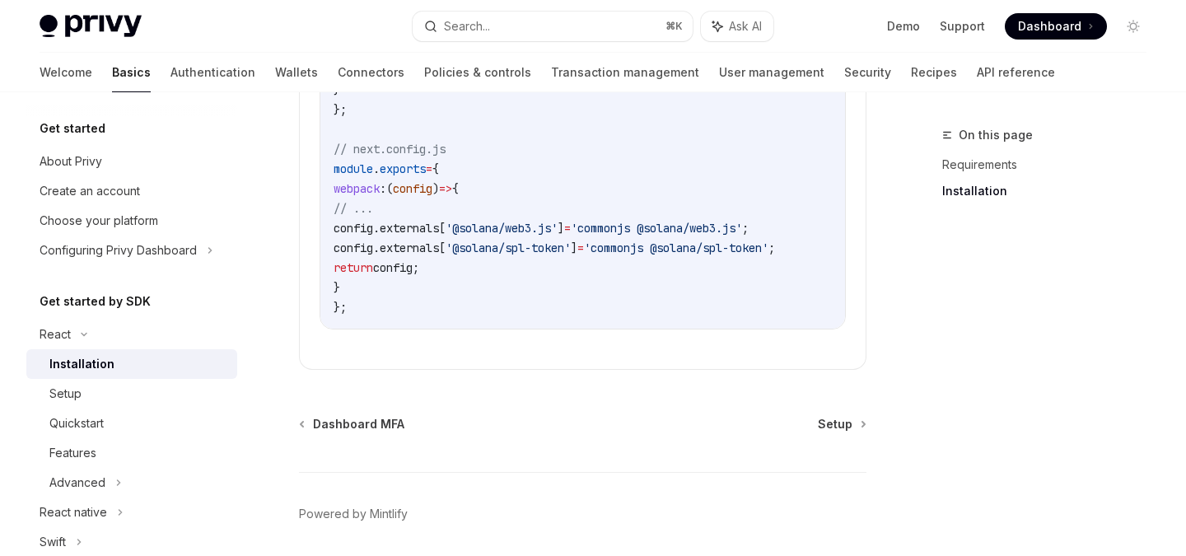
scroll to position [773, 0]
